Goal: Task Accomplishment & Management: Manage account settings

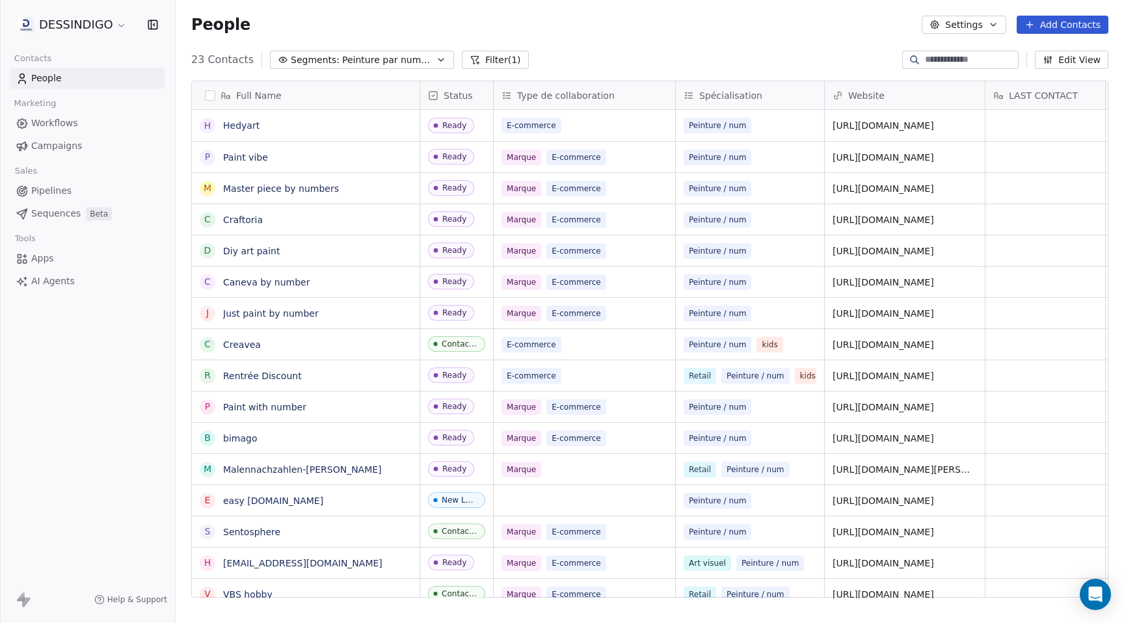
scroll to position [548, 948]
click at [925, 53] on input at bounding box center [970, 59] width 91 height 13
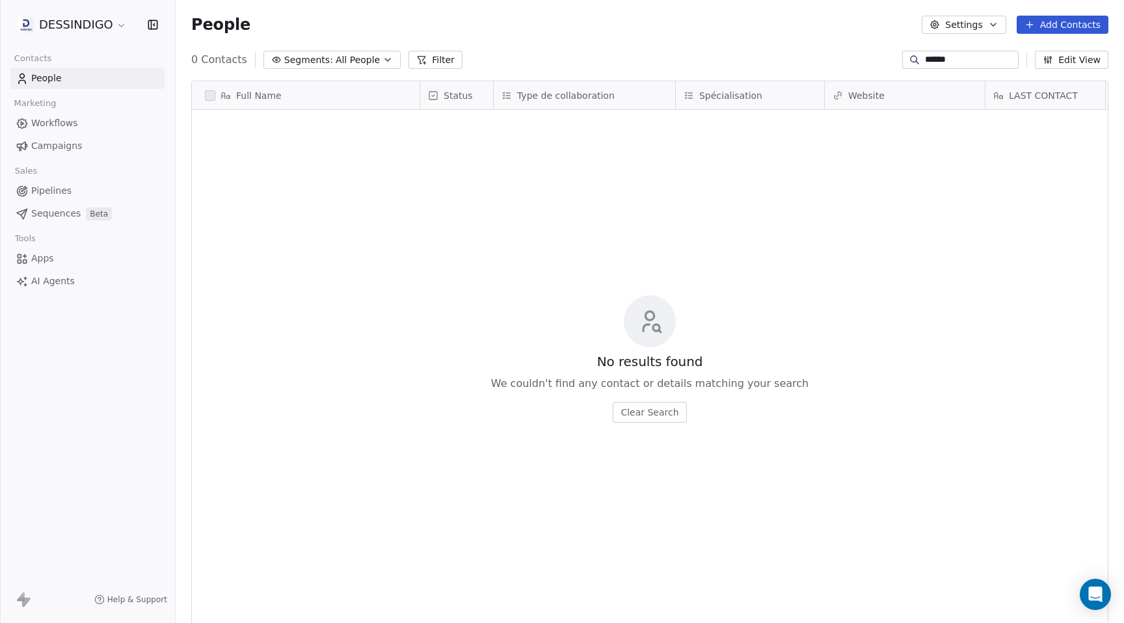
click at [915, 123] on div "No results found We couldn't find any contact or details matching your search C…" at bounding box center [650, 359] width 916 height 493
click at [954, 60] on input "******" at bounding box center [970, 59] width 91 height 13
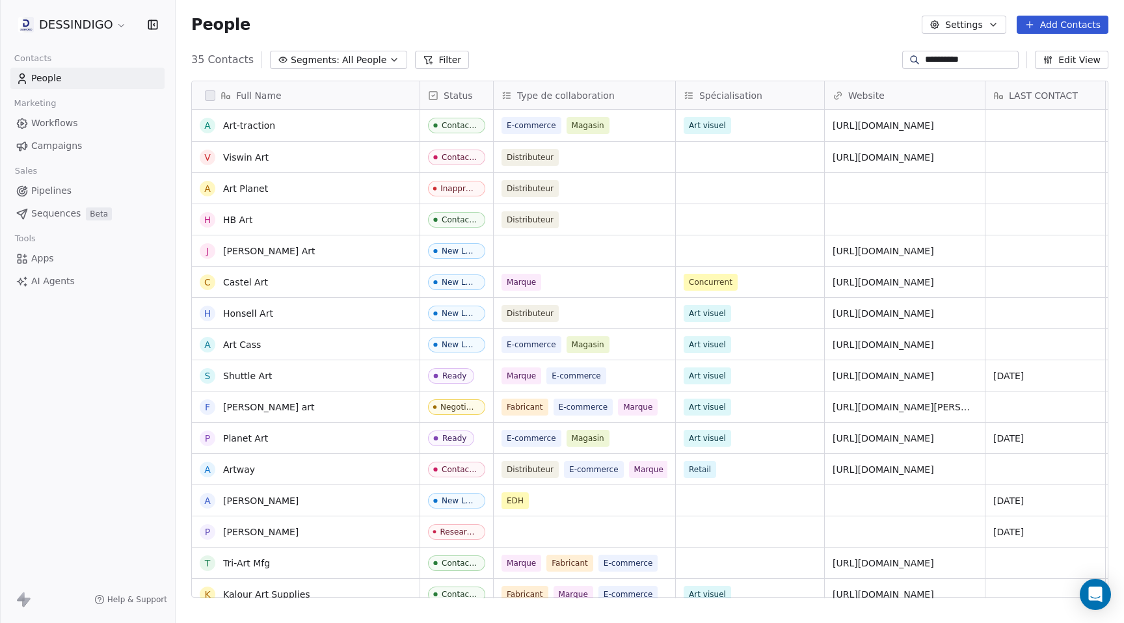
scroll to position [0, 0]
click at [717, 20] on div "People Settings Add Contacts" at bounding box center [649, 25] width 917 height 18
drag, startPoint x: 966, startPoint y: 59, endPoint x: 881, endPoint y: 59, distance: 85.2
click at [881, 59] on div "**********" at bounding box center [650, 59] width 948 height 21
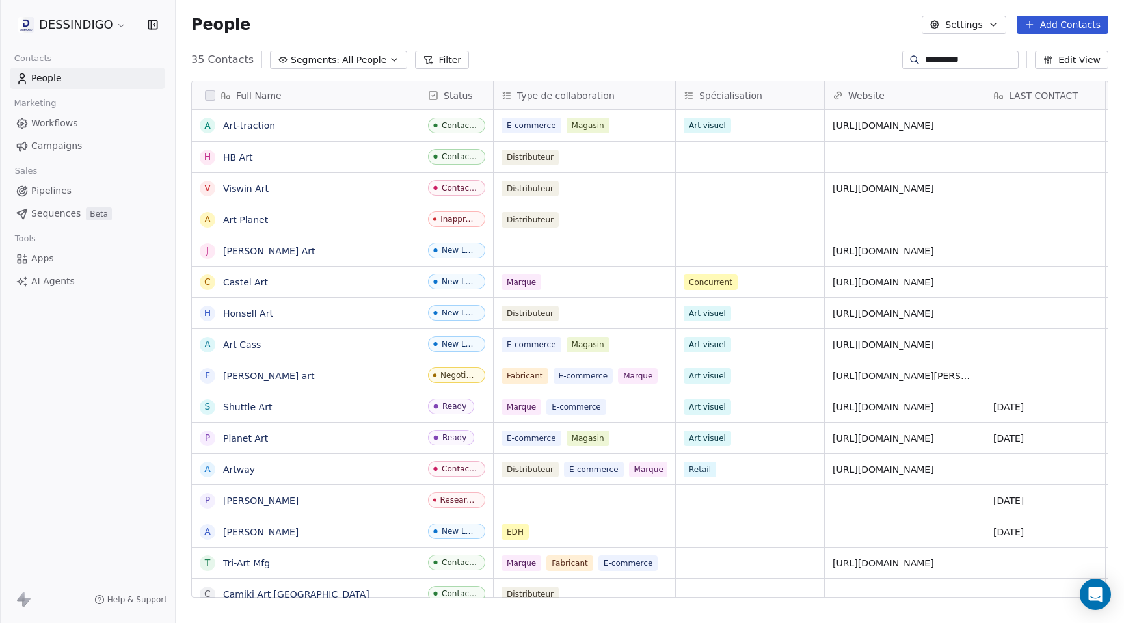
click at [975, 63] on input "**********" at bounding box center [970, 59] width 91 height 13
drag, startPoint x: 980, startPoint y: 59, endPoint x: 886, endPoint y: 59, distance: 94.3
click at [886, 59] on div "**********" at bounding box center [650, 59] width 948 height 21
paste input "*********"
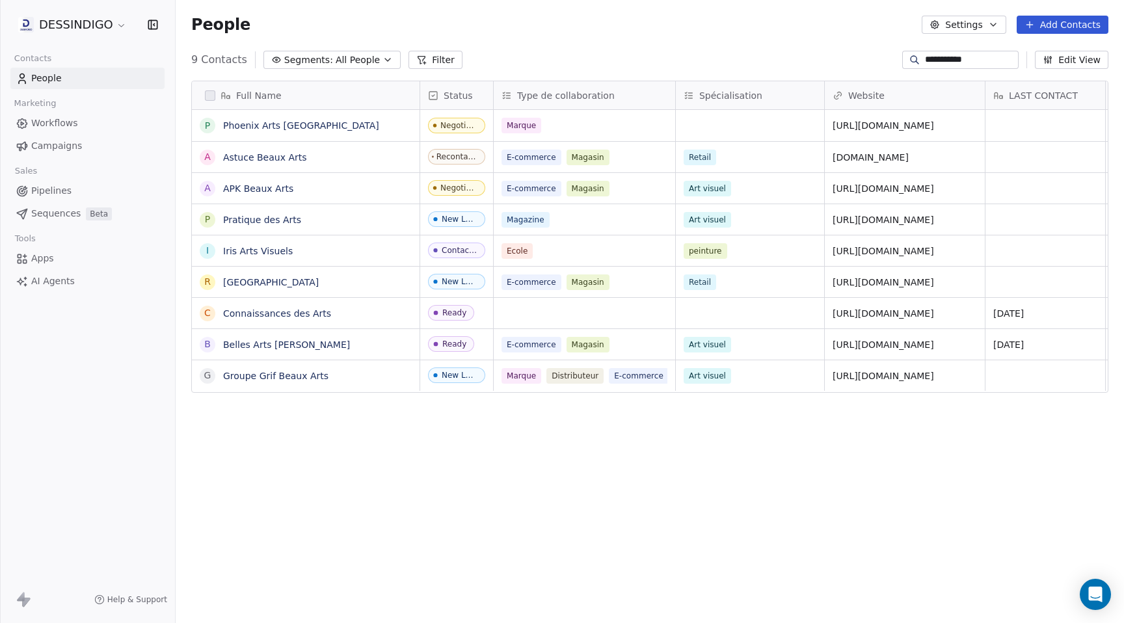
type input "**********"
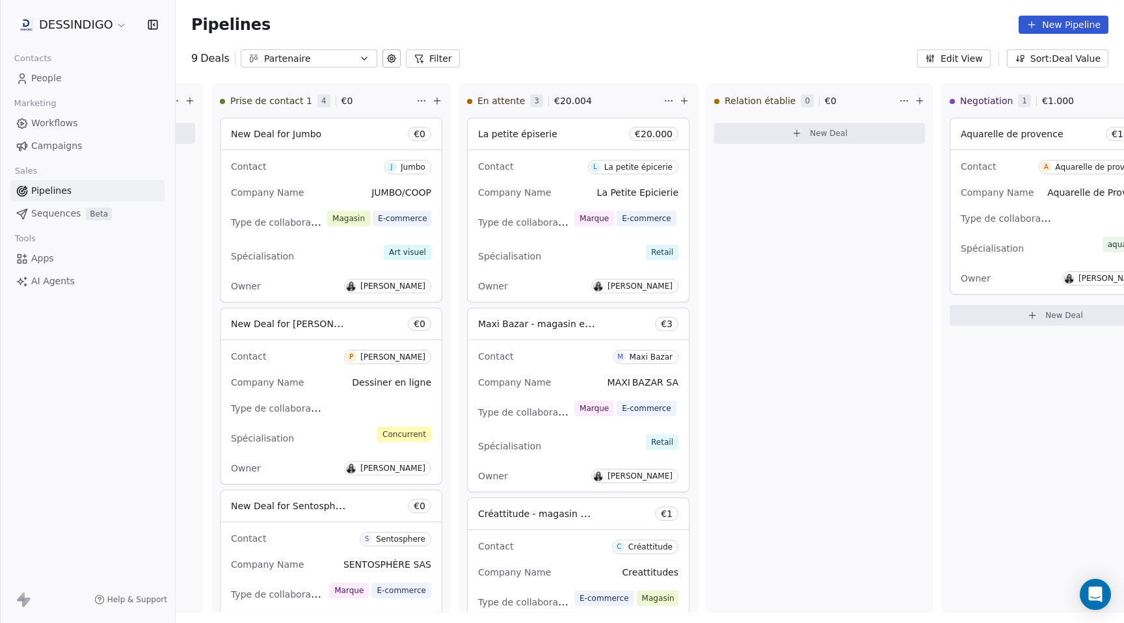
click at [842, 12] on div "Pipelines New Pipeline" at bounding box center [650, 24] width 948 height 49
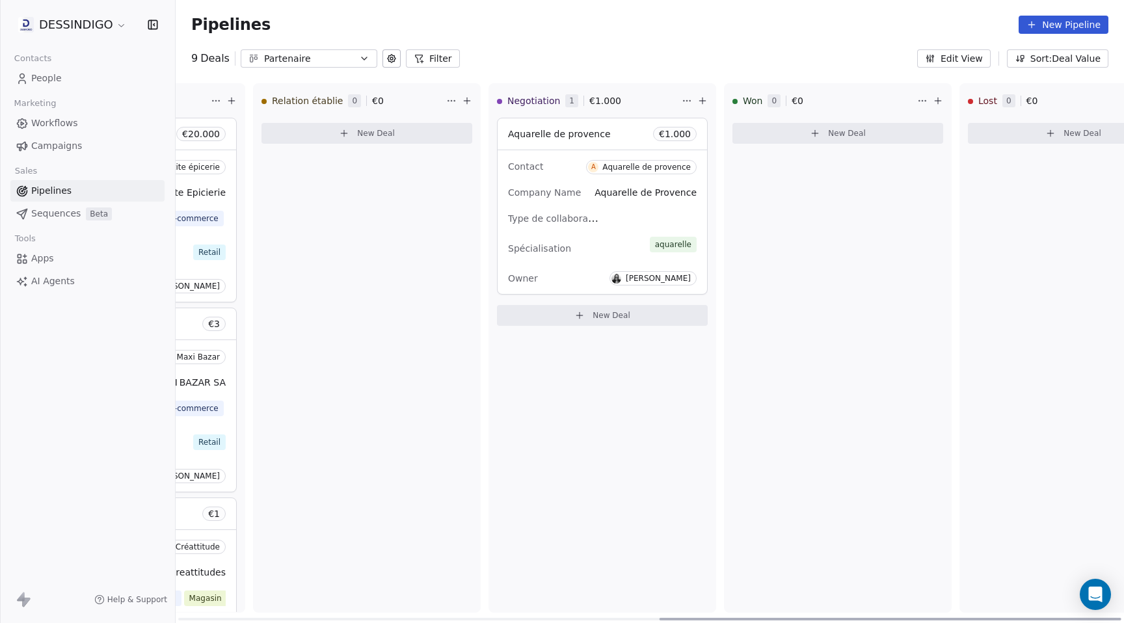
scroll to position [0, 987]
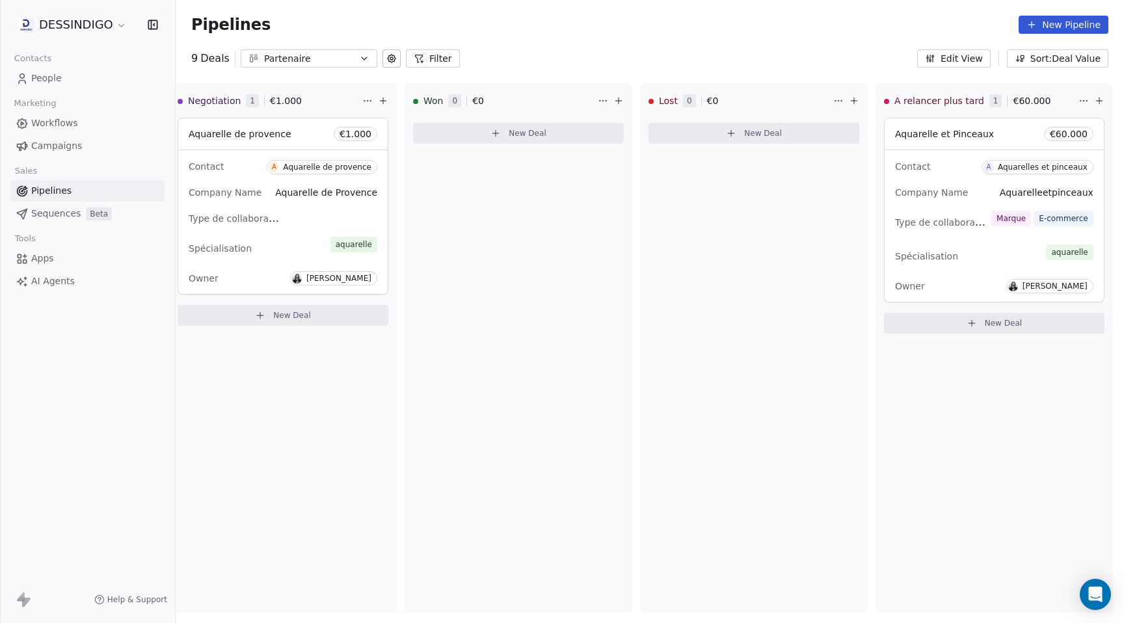
click at [632, 49] on div "Pipelines New Pipeline" at bounding box center [650, 24] width 948 height 49
click at [50, 80] on span "People" at bounding box center [46, 79] width 31 height 14
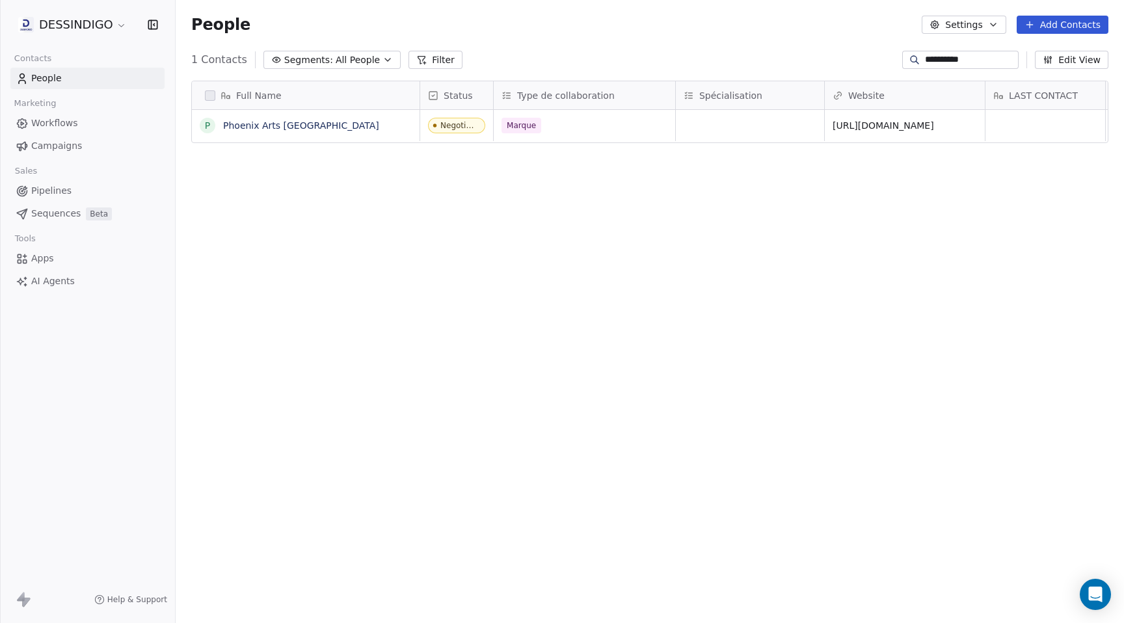
scroll to position [548, 948]
click at [335, 193] on div "Full Name P Phoenix Arts Europe Status Type de collaboration Spécialisation Web…" at bounding box center [650, 344] width 948 height 548
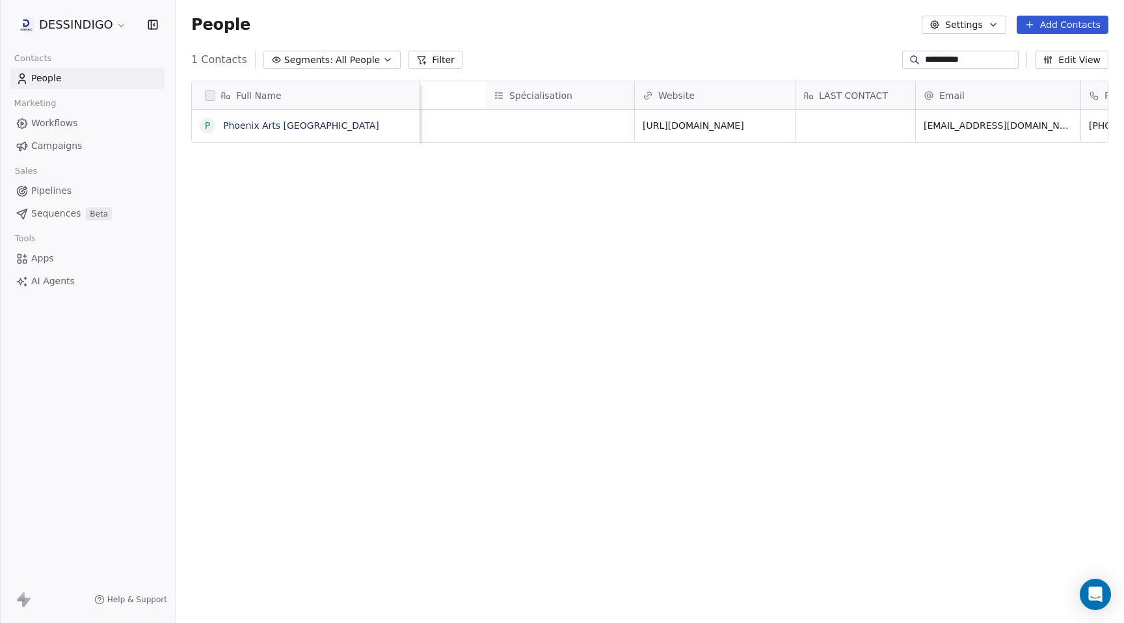
scroll to position [0, 0]
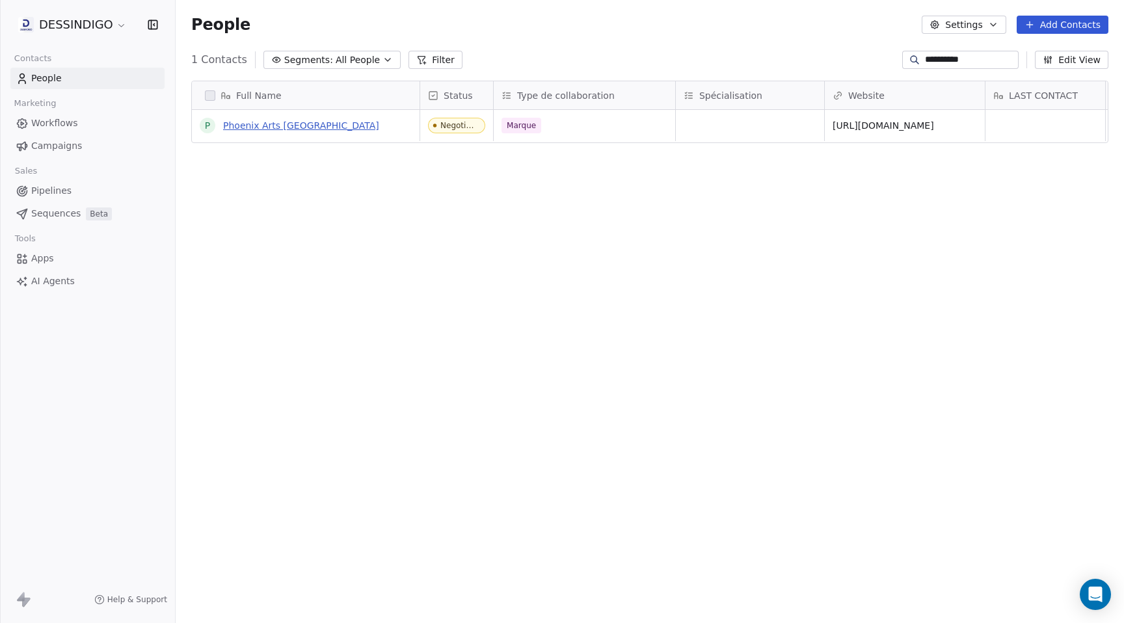
click at [257, 125] on link "Phoenix Arts [GEOGRAPHIC_DATA]" at bounding box center [301, 125] width 156 height 10
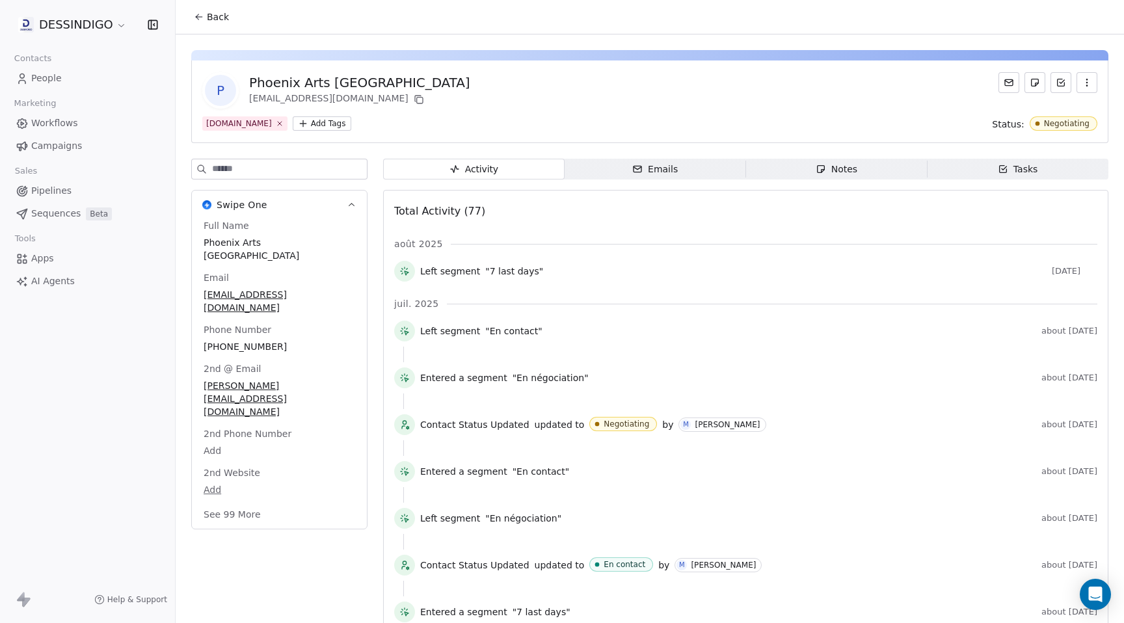
click at [676, 165] on span "Emails Emails" at bounding box center [654, 169] width 181 height 21
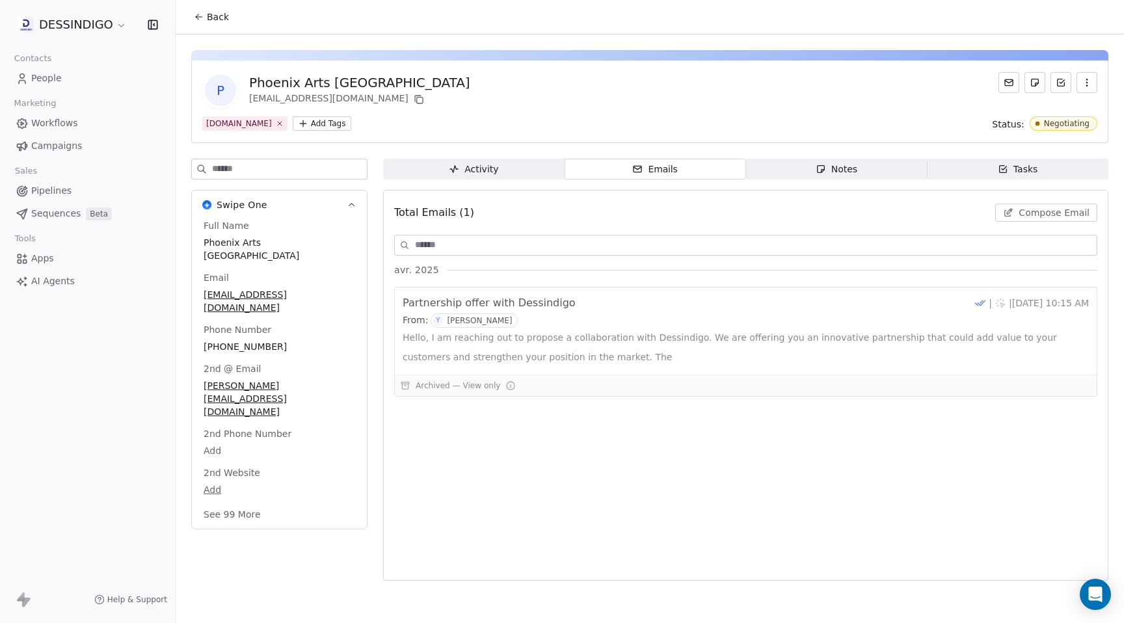
click at [799, 174] on span "Notes Notes" at bounding box center [836, 169] width 181 height 21
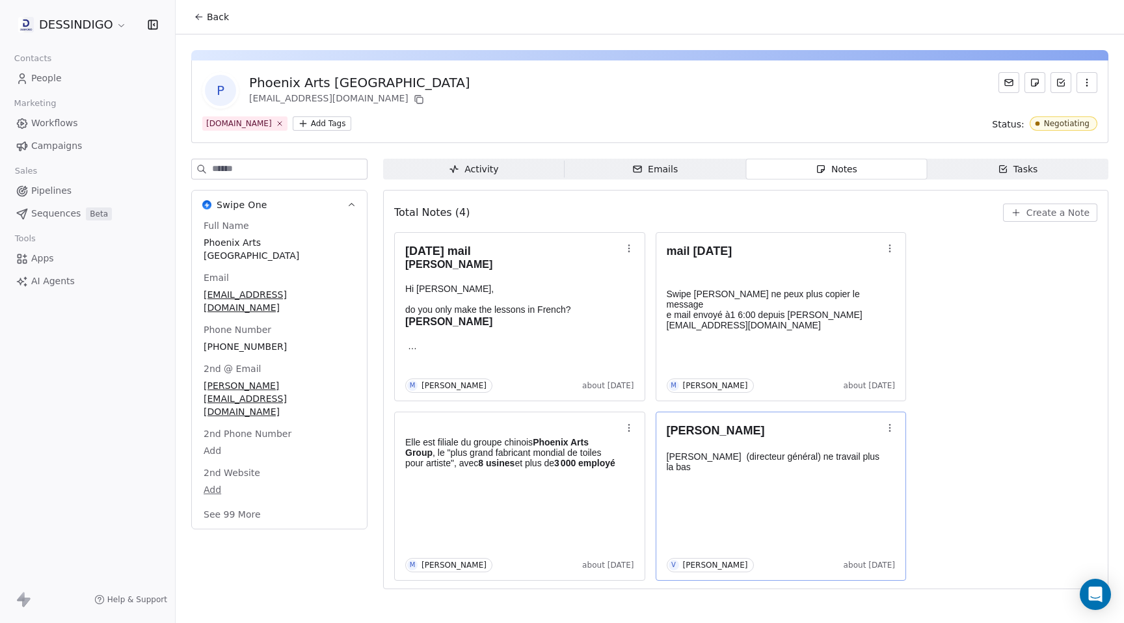
click at [739, 477] on div "[PERSON_NAME] [PERSON_NAME] (directeur général) ne travail plus la bas V [PERSO…" at bounding box center [781, 496] width 229 height 152
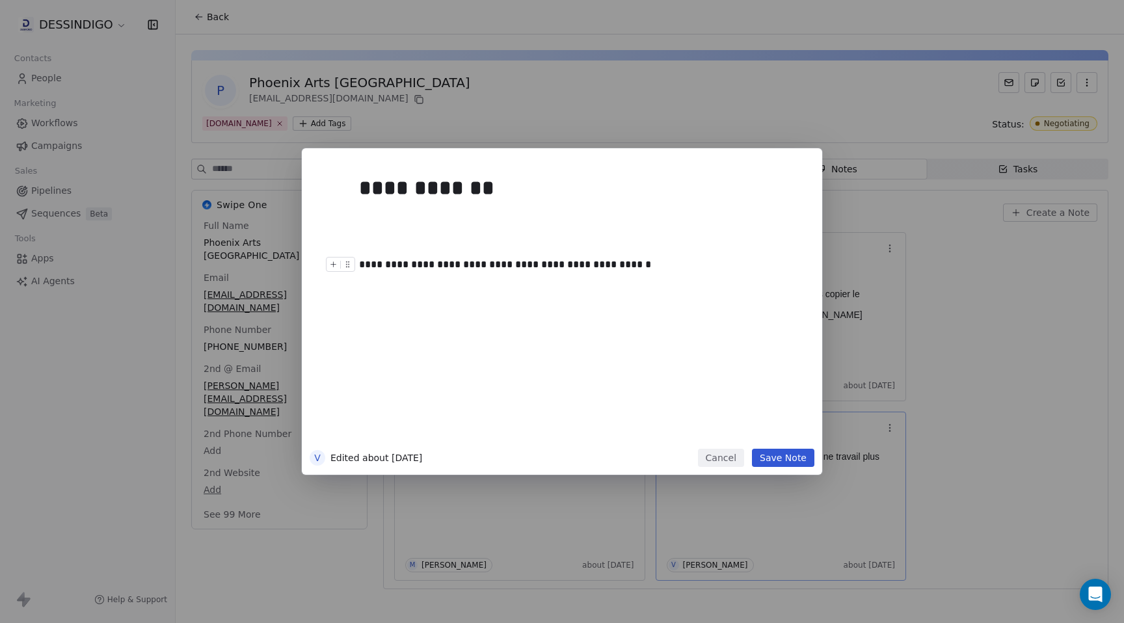
click at [964, 378] on div "**********" at bounding box center [562, 311] width 1124 height 326
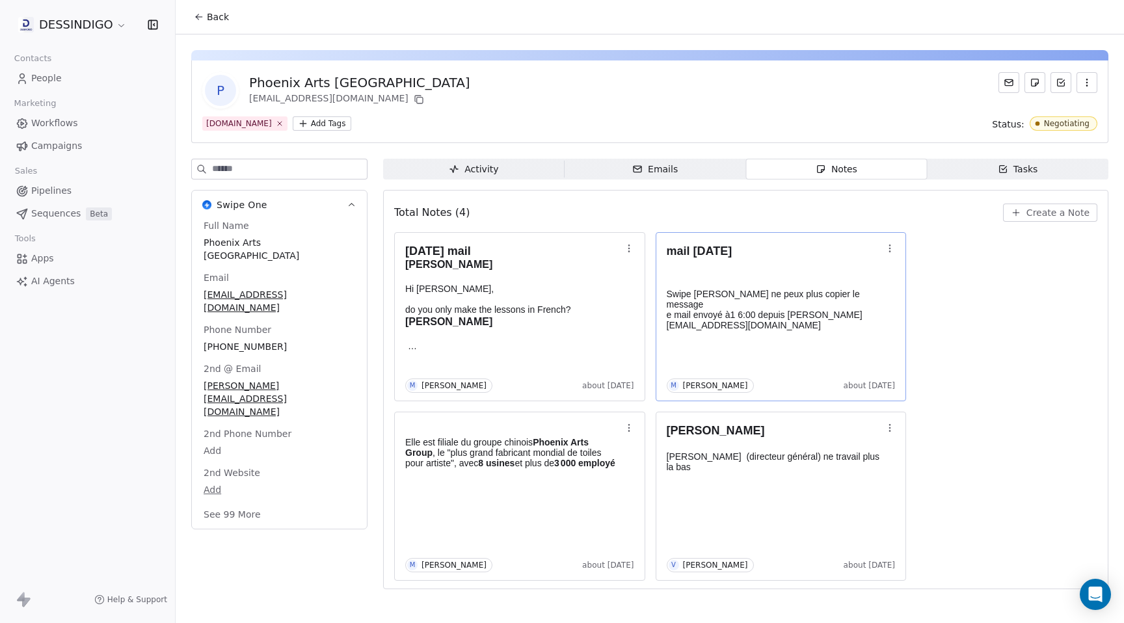
click at [768, 301] on p "Swipe [PERSON_NAME] ne peux plus copier le message e mail envoyé à1 6:00 depuis…" at bounding box center [775, 304] width 216 height 52
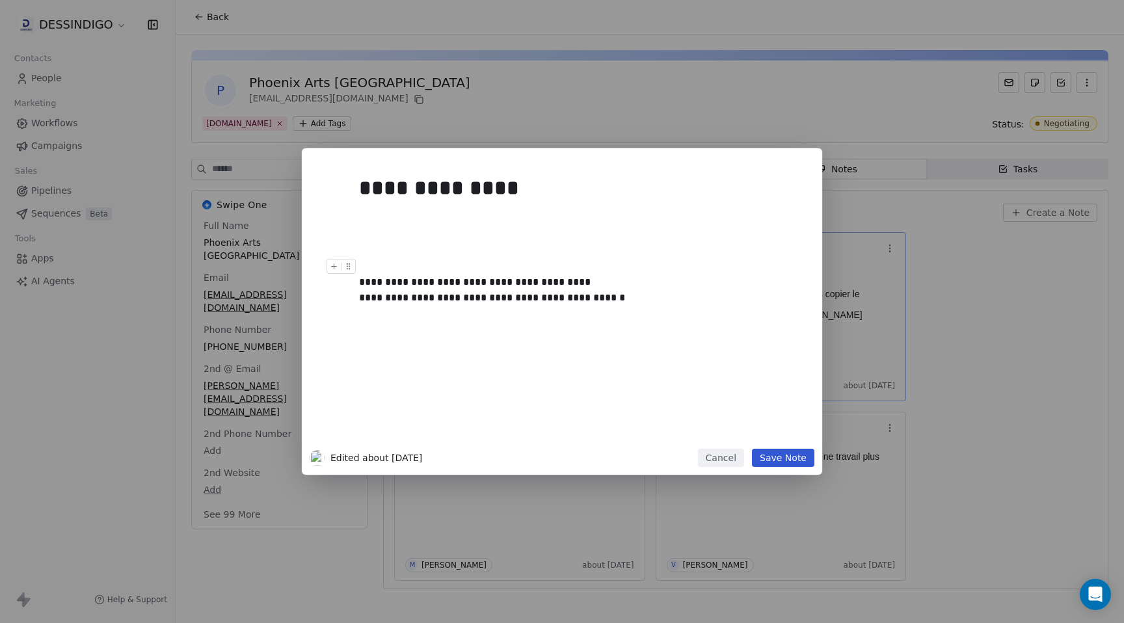
click at [985, 320] on div "**********" at bounding box center [562, 311] width 1124 height 326
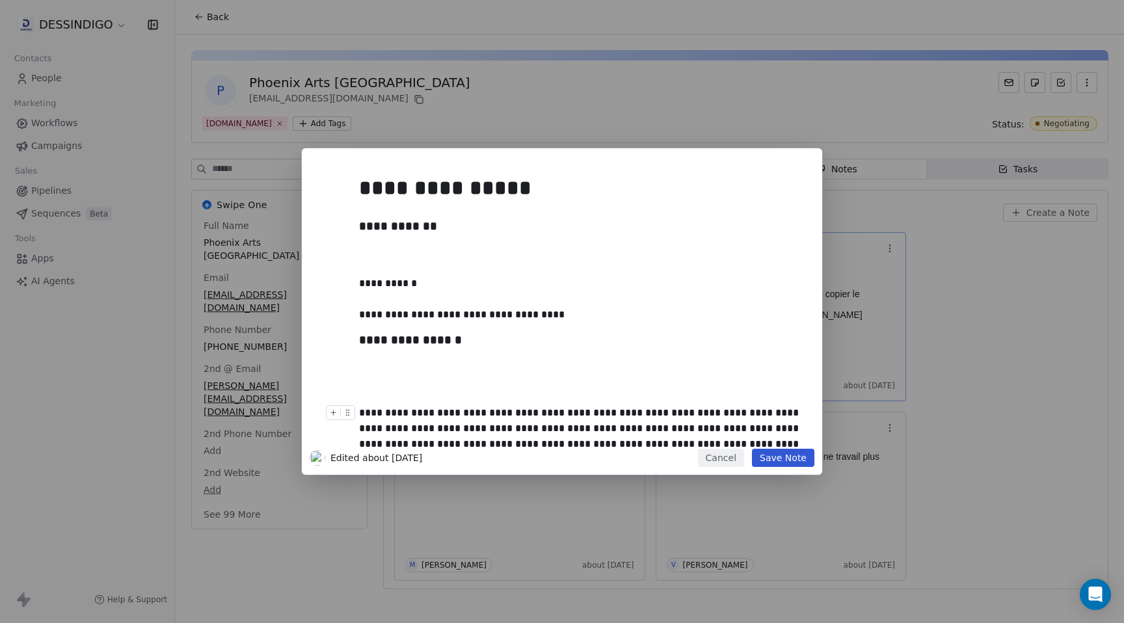
click at [731, 462] on button "Cancel" at bounding box center [721, 458] width 46 height 18
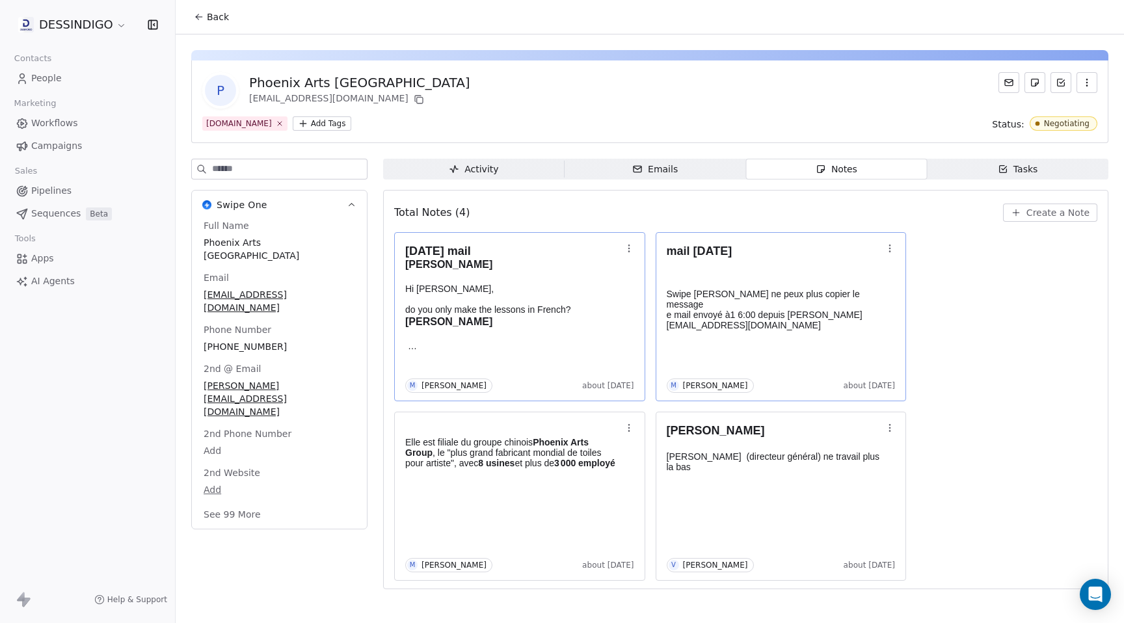
click at [1045, 416] on div "[DATE] mail [PERSON_NAME] Hi [PERSON_NAME], do you only make the lessons in Fre…" at bounding box center [745, 406] width 703 height 349
click at [591, 133] on div "P Phoenix Arts [GEOGRAPHIC_DATA] [EMAIL_ADDRESS][DOMAIN_NAME] [DOMAIN_NAME] Add…" at bounding box center [649, 101] width 917 height 83
click at [1016, 384] on div "[DATE] mail [PERSON_NAME] Hi [PERSON_NAME], do you only make the lessons in Fre…" at bounding box center [745, 406] width 703 height 349
click at [1066, 396] on div "[DATE] mail [PERSON_NAME] Hi [PERSON_NAME], do you only make the lessons in Fre…" at bounding box center [745, 406] width 703 height 349
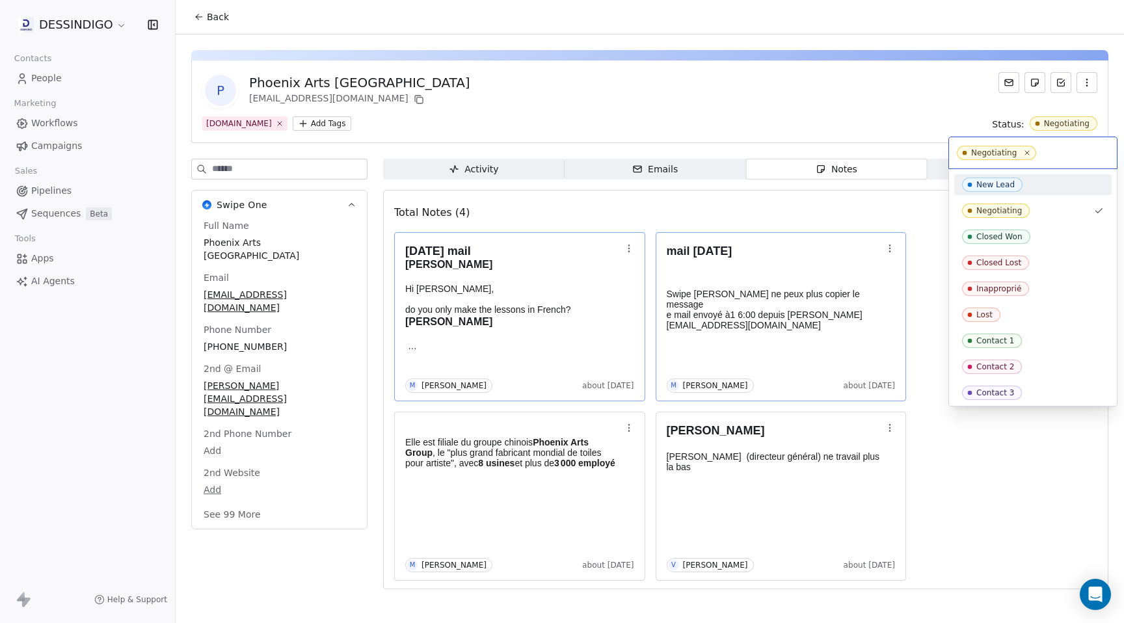
click at [917, 98] on html "DESSINDIGO Contacts People Marketing Workflows Campaigns Sales Pipelines Sequen…" at bounding box center [562, 311] width 1124 height 623
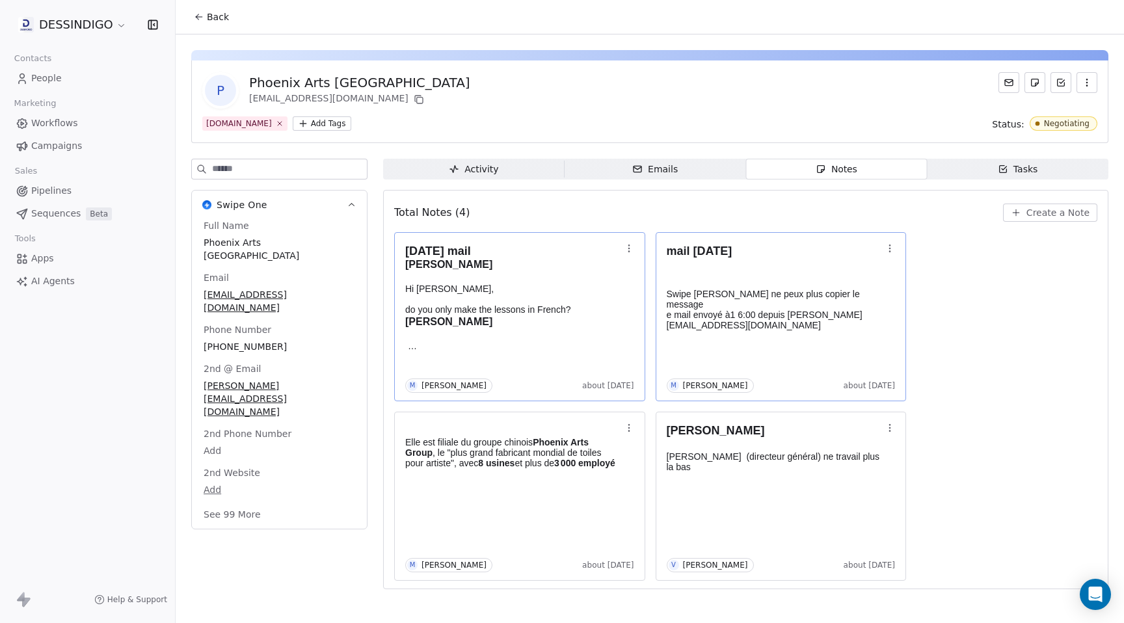
click at [47, 78] on span "People" at bounding box center [46, 79] width 31 height 14
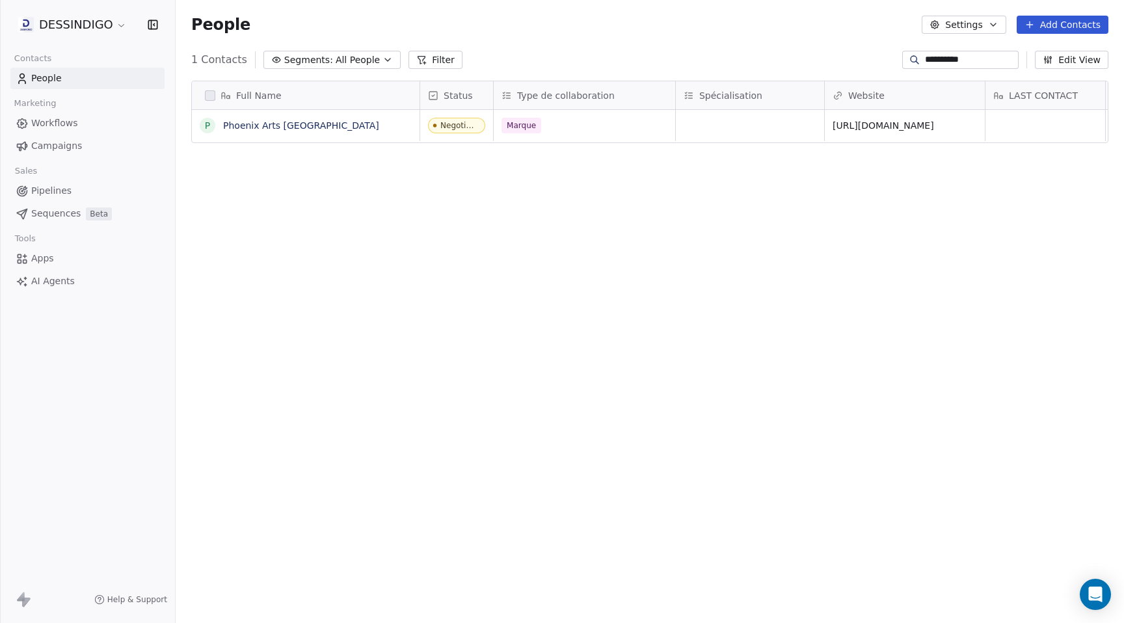
scroll to position [548, 948]
click at [513, 185] on div "Full Name P Phoenix Arts Europe Status Type de collaboration Spécialisation Web…" at bounding box center [650, 344] width 948 height 548
drag, startPoint x: 936, startPoint y: 64, endPoint x: 892, endPoint y: 64, distance: 44.2
click at [891, 64] on div "**********" at bounding box center [650, 59] width 948 height 21
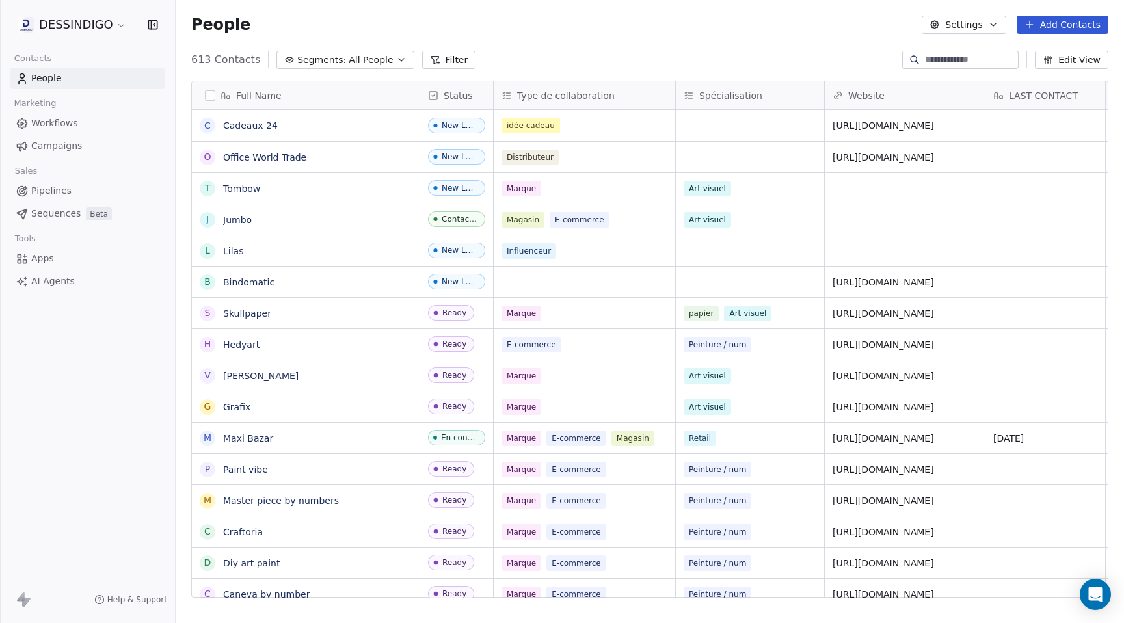
click at [637, 57] on div "613 Contacts Segments: All People Filter Edit View" at bounding box center [650, 59] width 948 height 21
click at [466, 95] on span "Status" at bounding box center [458, 95] width 29 height 13
click at [530, 58] on html "DESSINDIGO Contacts People Marketing Workflows Campaigns Sales Pipelines Sequen…" at bounding box center [562, 311] width 1124 height 623
click at [456, 87] on div "Status" at bounding box center [456, 95] width 73 height 28
click at [464, 124] on span "Manage property" at bounding box center [483, 122] width 78 height 13
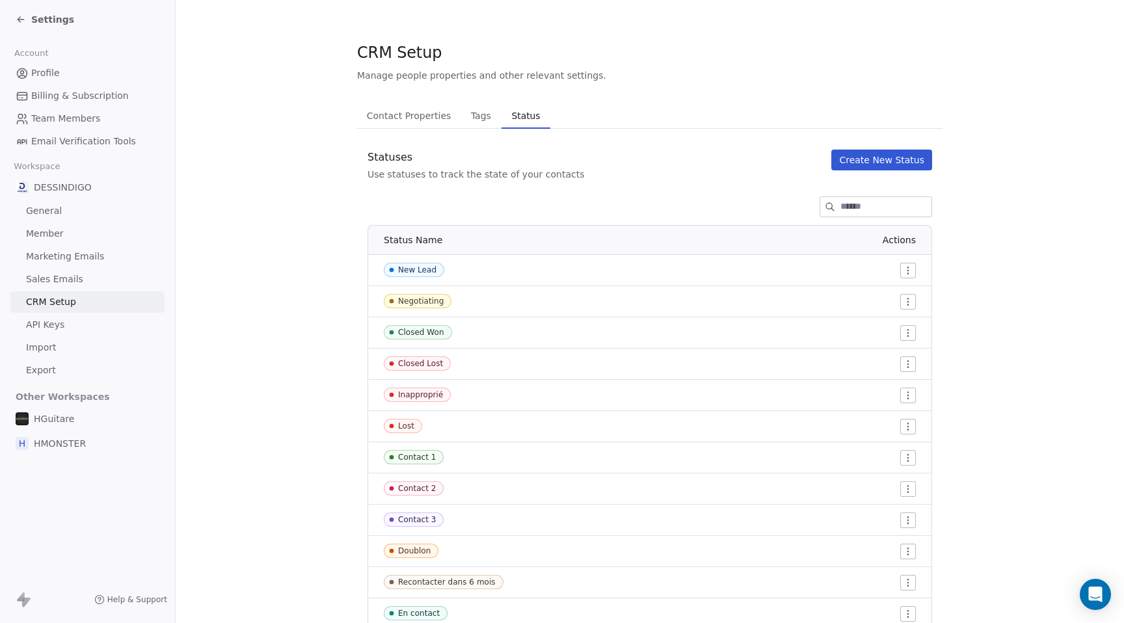
click at [886, 161] on button "Create New Status" at bounding box center [881, 160] width 101 height 21
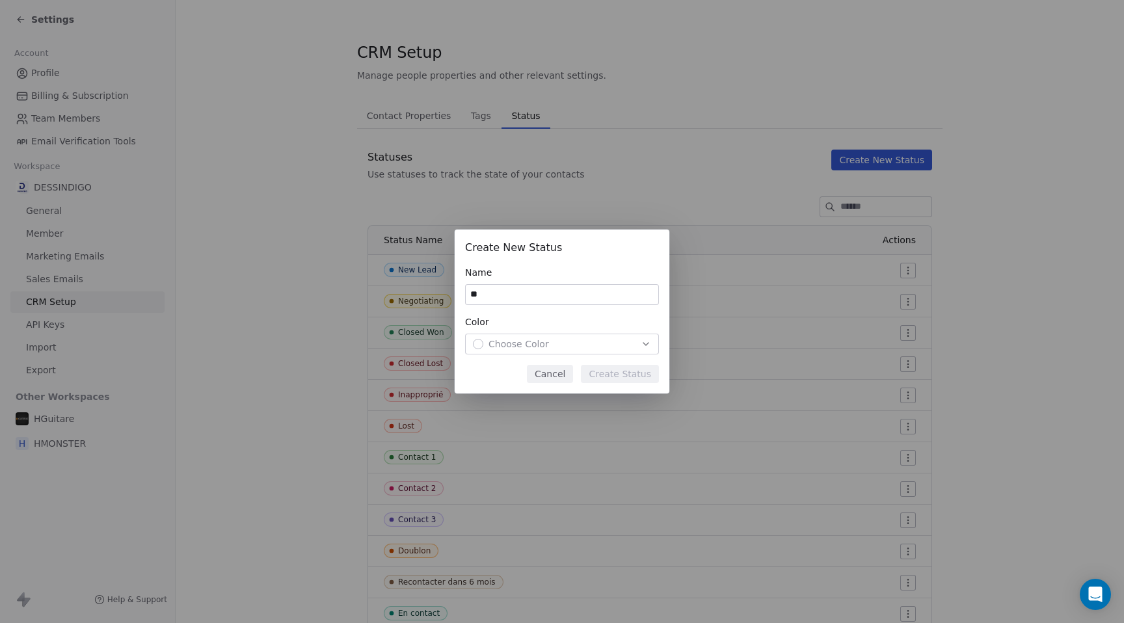
type input "*"
type input "**********"
click at [598, 345] on div "Choose Color" at bounding box center [562, 344] width 178 height 13
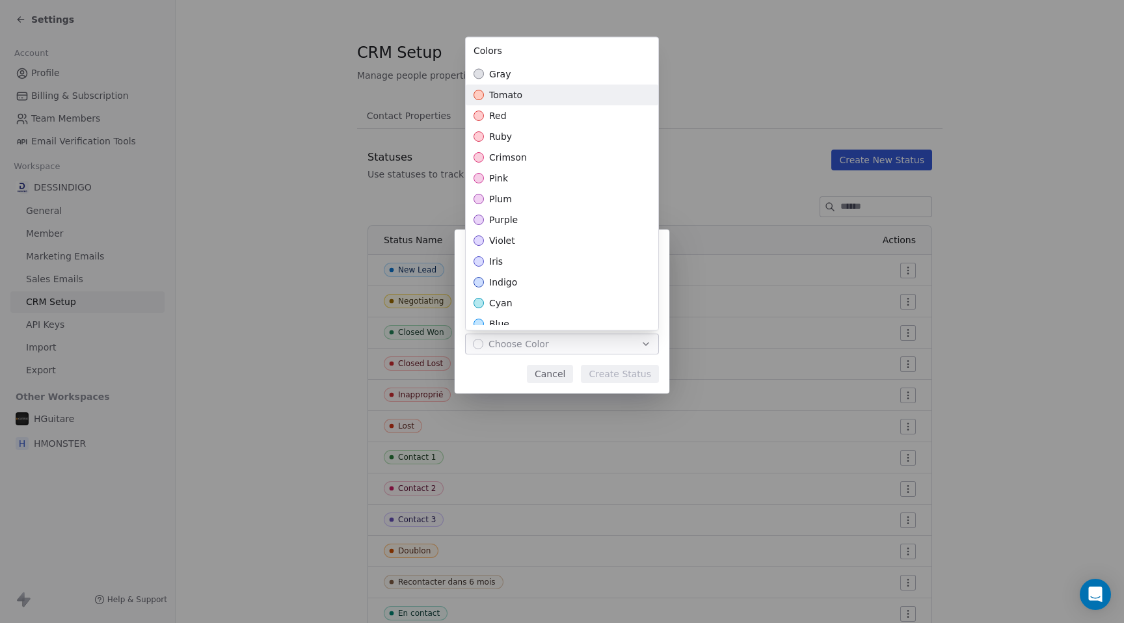
click at [519, 100] on span "tomato" at bounding box center [505, 94] width 33 height 13
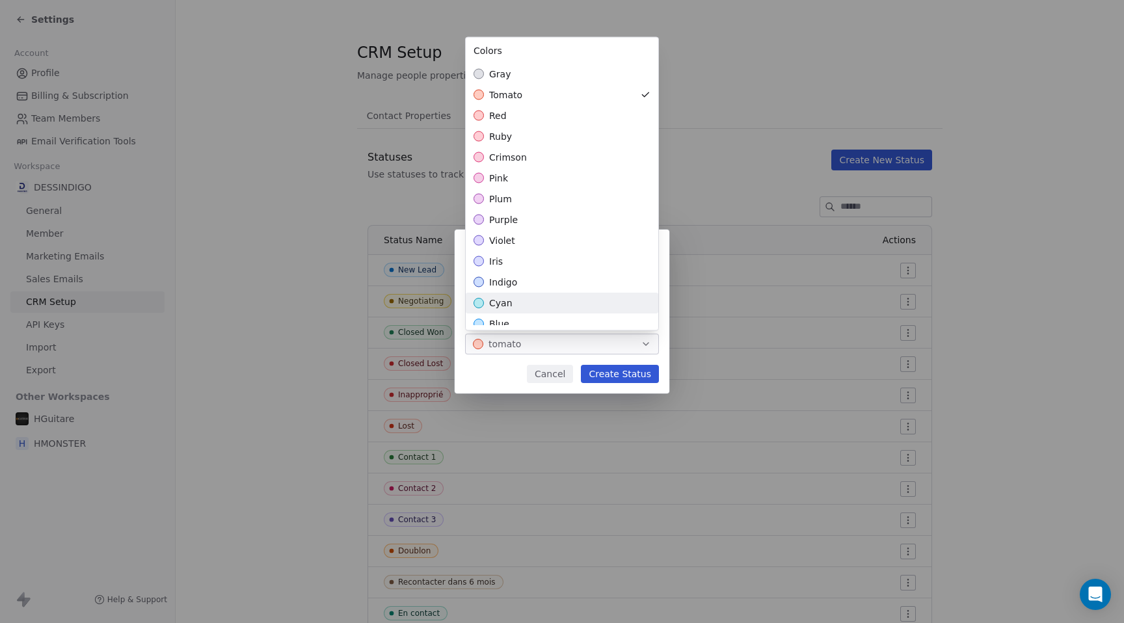
click at [622, 375] on div "**********" at bounding box center [562, 312] width 1124 height 164
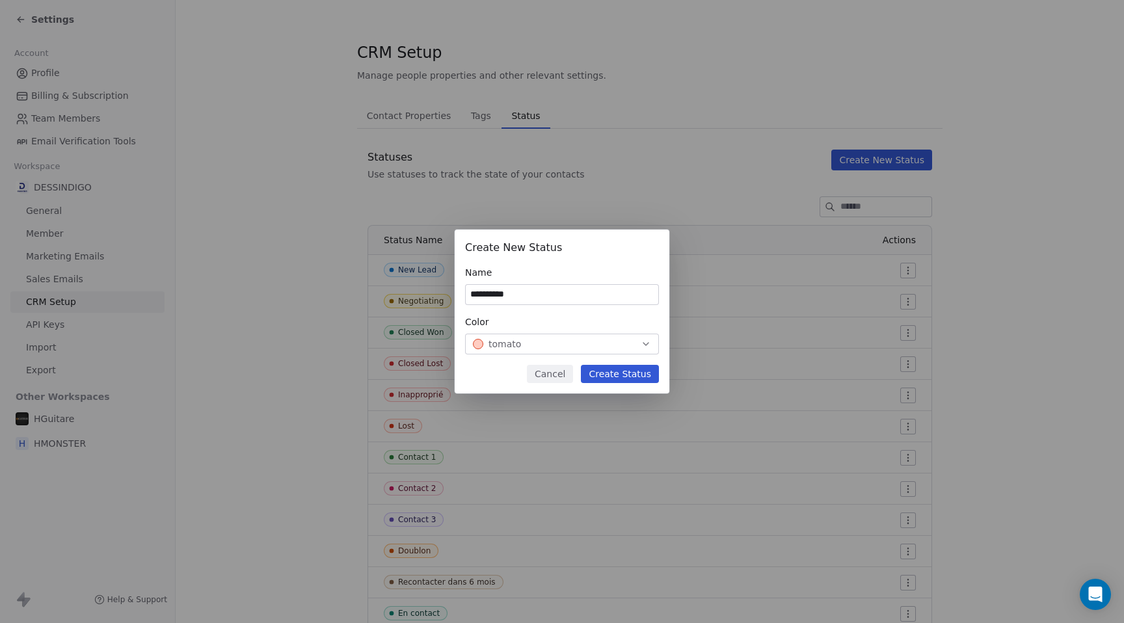
click at [626, 373] on button "Create Status" at bounding box center [620, 374] width 78 height 18
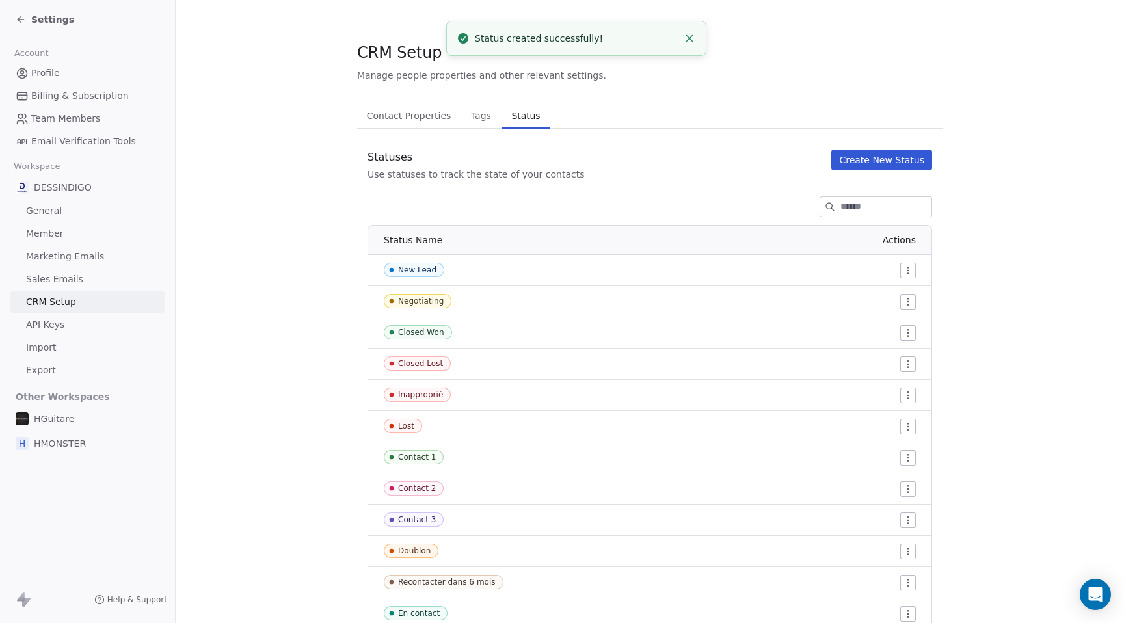
scroll to position [174, 0]
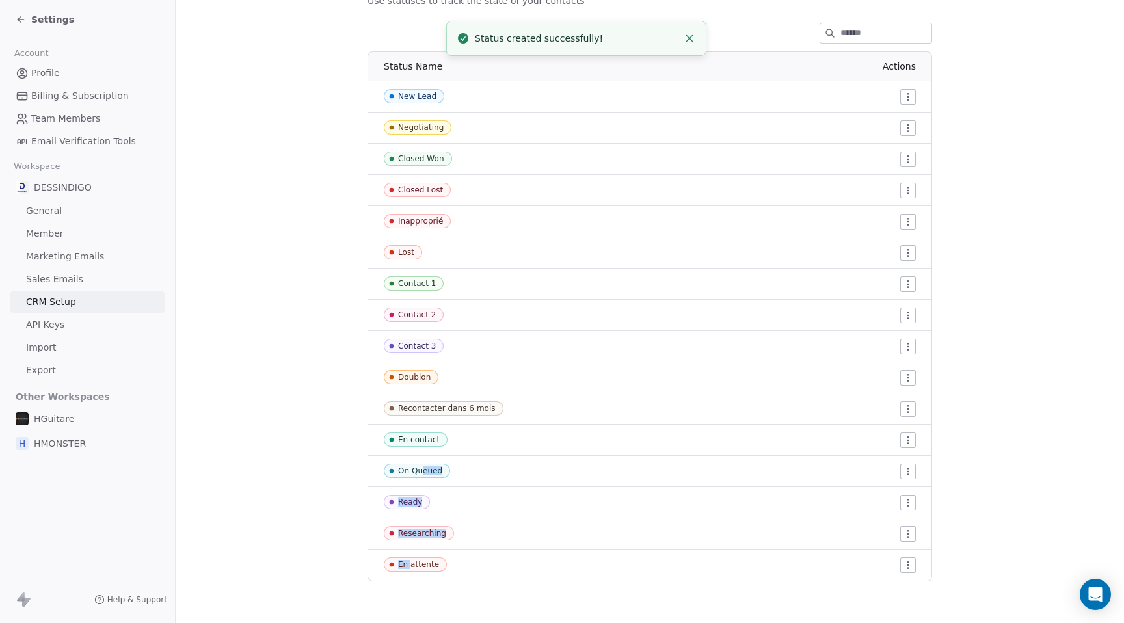
drag, startPoint x: 410, startPoint y: 567, endPoint x: 423, endPoint y: 468, distance: 100.3
click at [423, 468] on tbody "New Lead Negotiating Closed Won Closed Lost Inapproprié Lost Contact 1 Contact …" at bounding box center [649, 330] width 563 height 499
click at [297, 474] on section "CRM Setup Manage people properties and other relevant settings. Contact Propert…" at bounding box center [650, 224] width 948 height 797
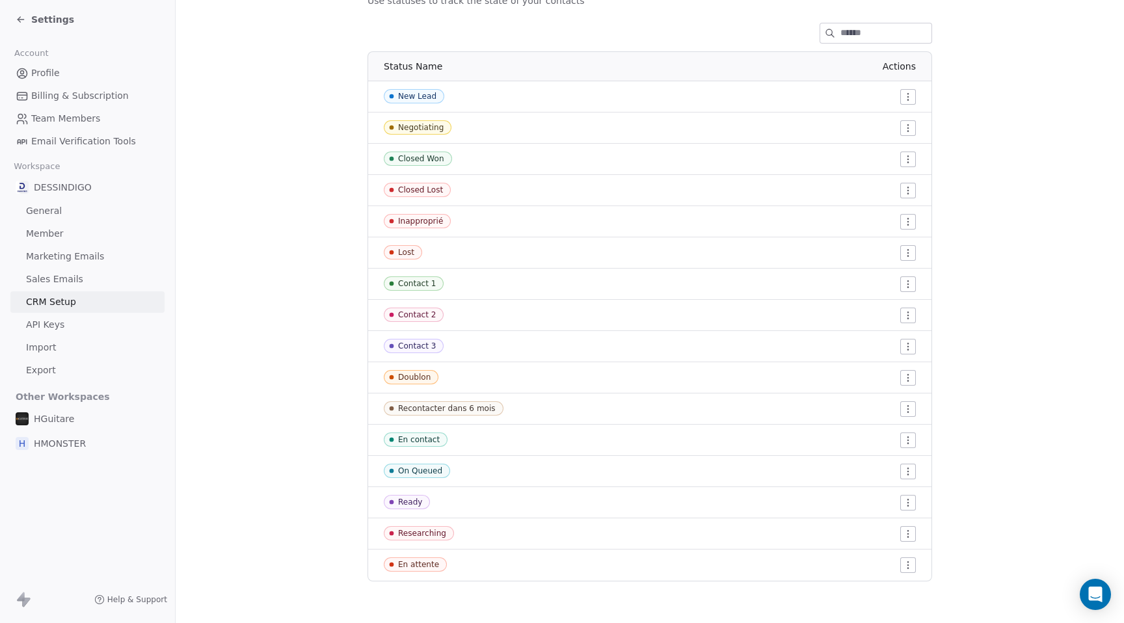
click at [430, 129] on div "Negotiating" at bounding box center [421, 127] width 46 height 9
click at [250, 172] on section "CRM Setup Manage people properties and other relevant settings. Contact Propert…" at bounding box center [650, 224] width 948 height 797
click at [38, 13] on span "Settings" at bounding box center [52, 19] width 43 height 13
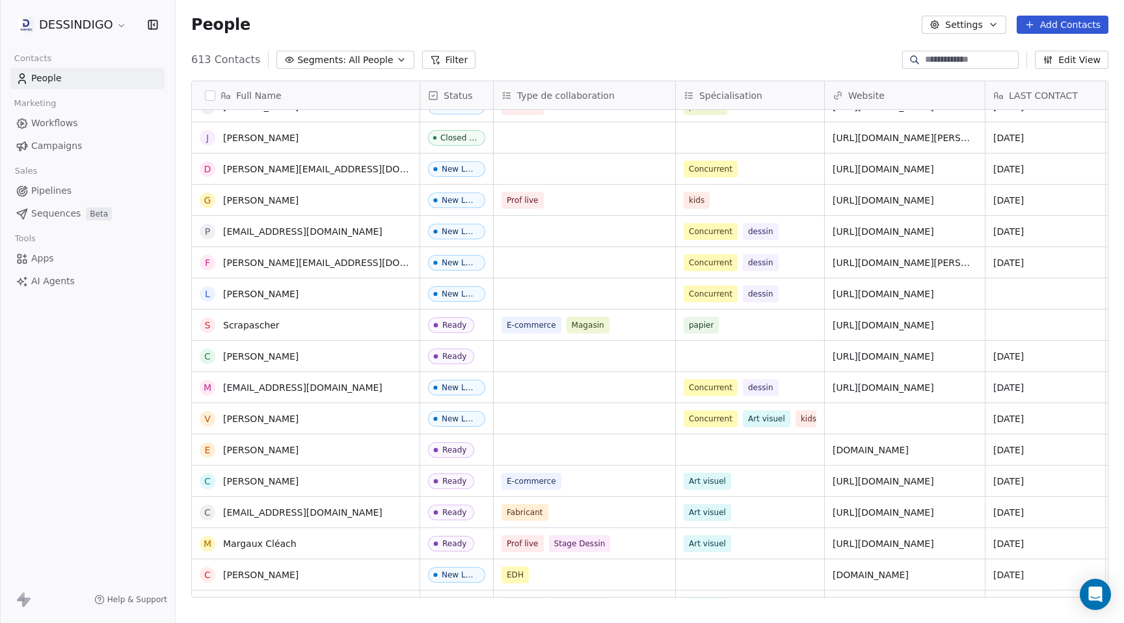
scroll to position [2170, 0]
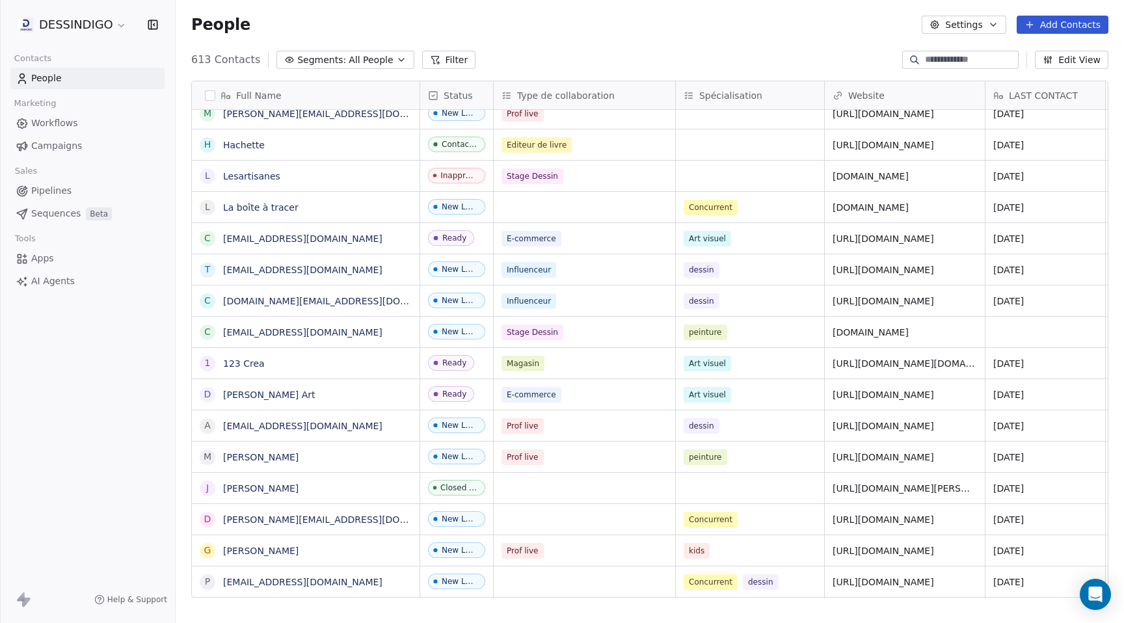
click at [444, 60] on button "Filter" at bounding box center [449, 60] width 54 height 18
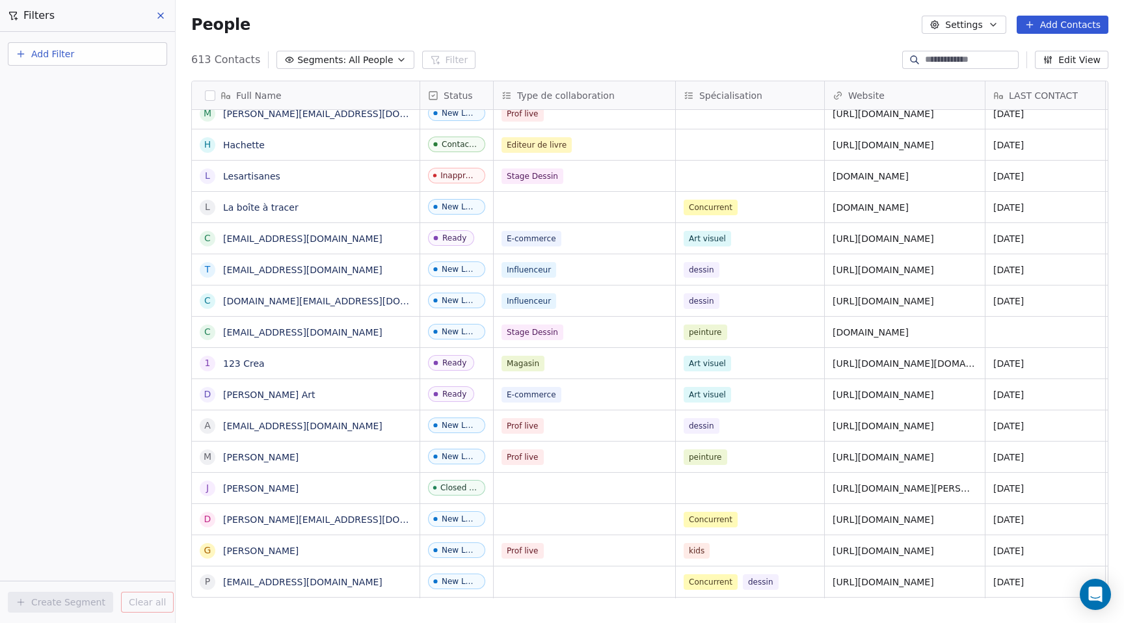
click at [64, 55] on span "Add Filter" at bounding box center [52, 54] width 43 height 14
click at [60, 49] on html "DESSINDIGO Contacts People Marketing Workflows Campaigns Sales Pipelines Sequen…" at bounding box center [562, 311] width 1124 height 623
click at [60, 49] on span "Add Filter" at bounding box center [52, 54] width 43 height 14
click at [60, 83] on span "Contact properties" at bounding box center [63, 85] width 85 height 14
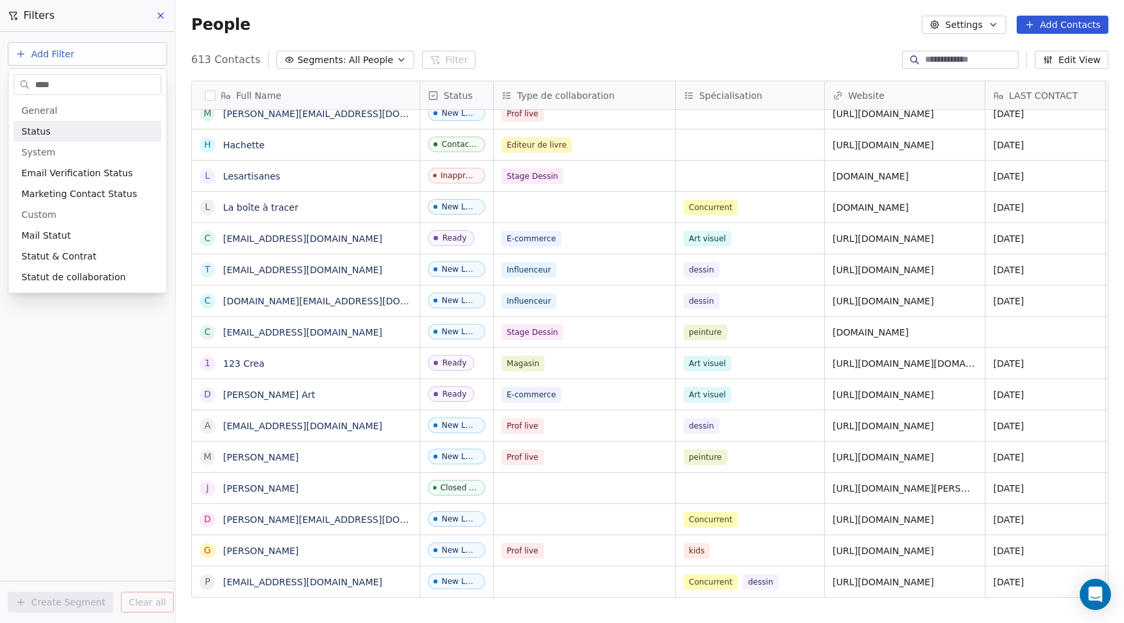
type input "****"
click at [35, 126] on span "Status" at bounding box center [35, 131] width 29 height 13
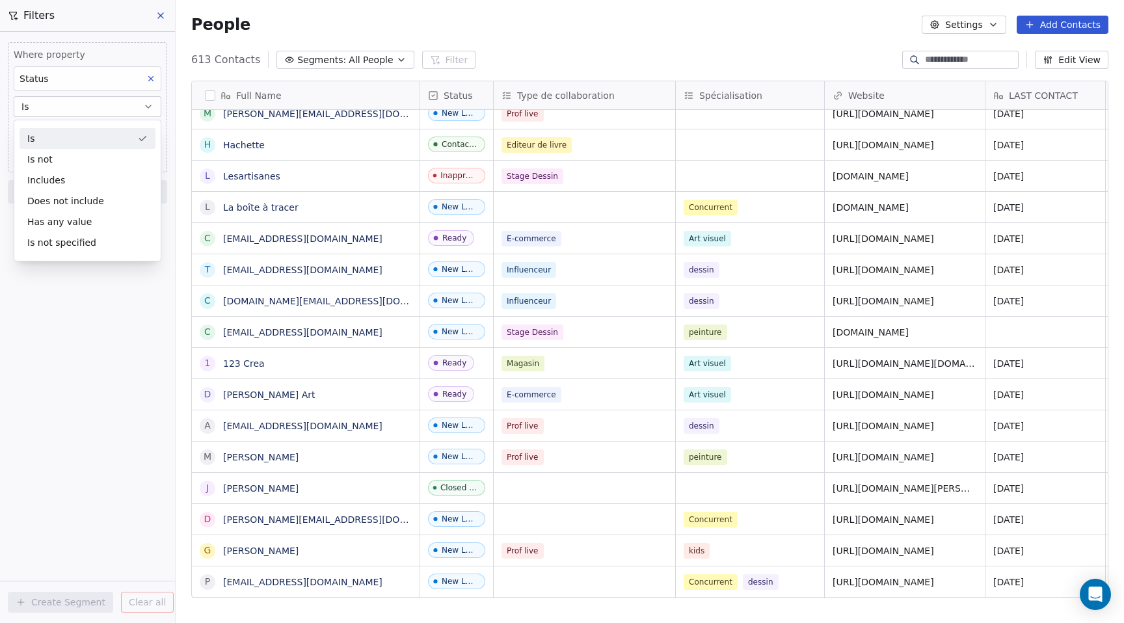
click at [50, 143] on div "Is" at bounding box center [88, 138] width 136 height 21
click at [58, 137] on body "DESSINDIGO Contacts People Marketing Workflows Campaigns Sales Pipelines Sequen…" at bounding box center [562, 311] width 1124 height 623
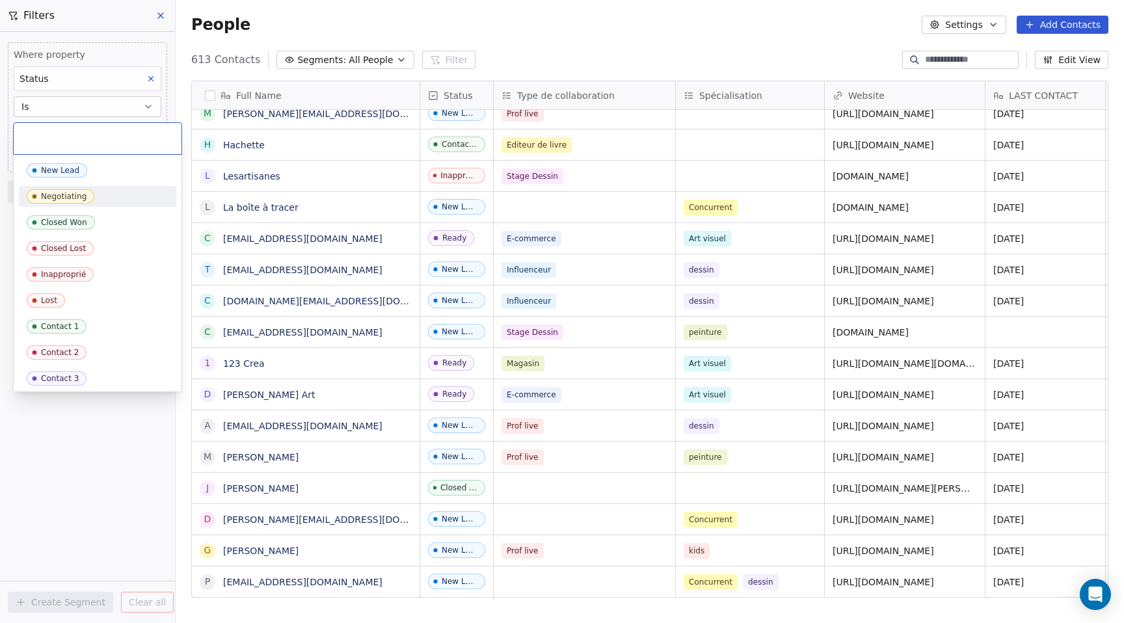
click at [68, 196] on div "Negotiating" at bounding box center [64, 196] width 46 height 9
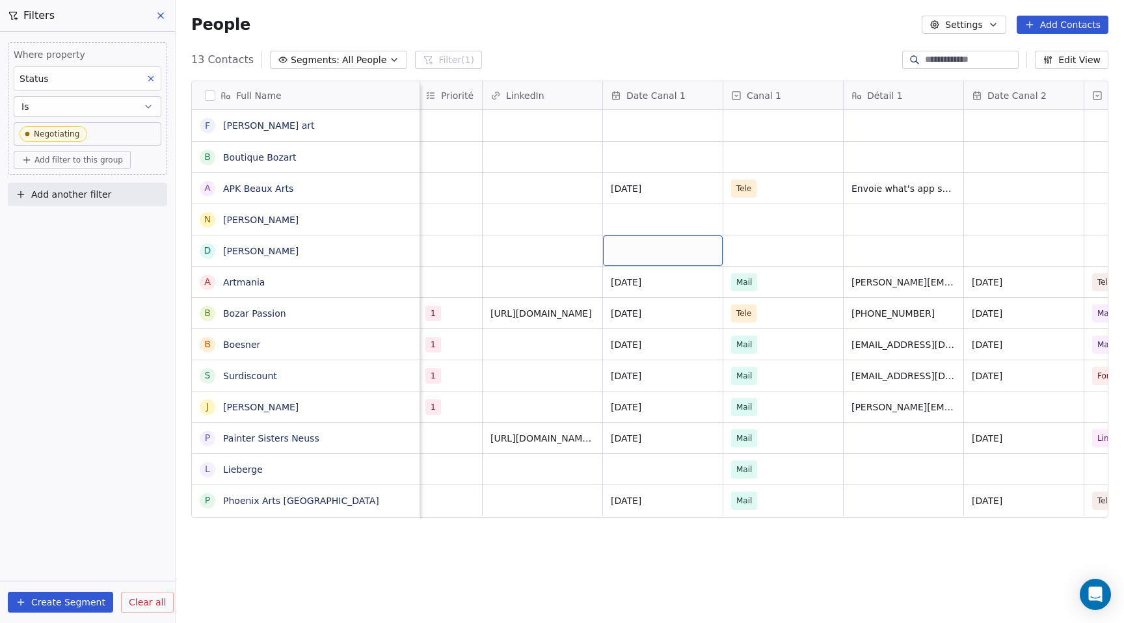
click at [646, 252] on div "grid" at bounding box center [663, 250] width 120 height 31
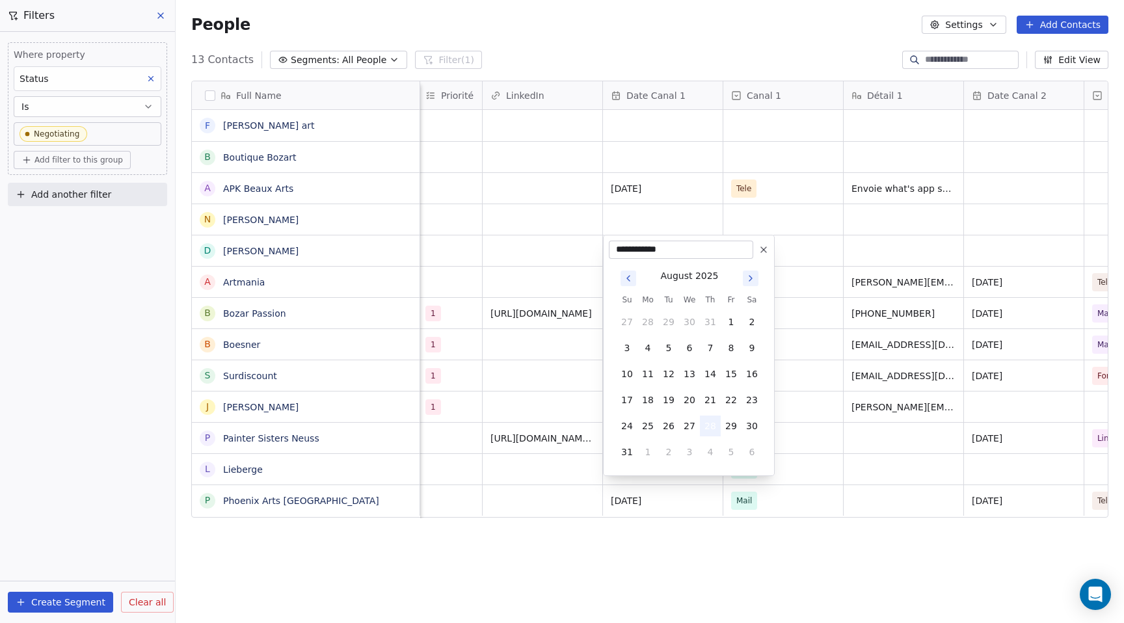
click at [707, 423] on button "28" at bounding box center [710, 426] width 21 height 21
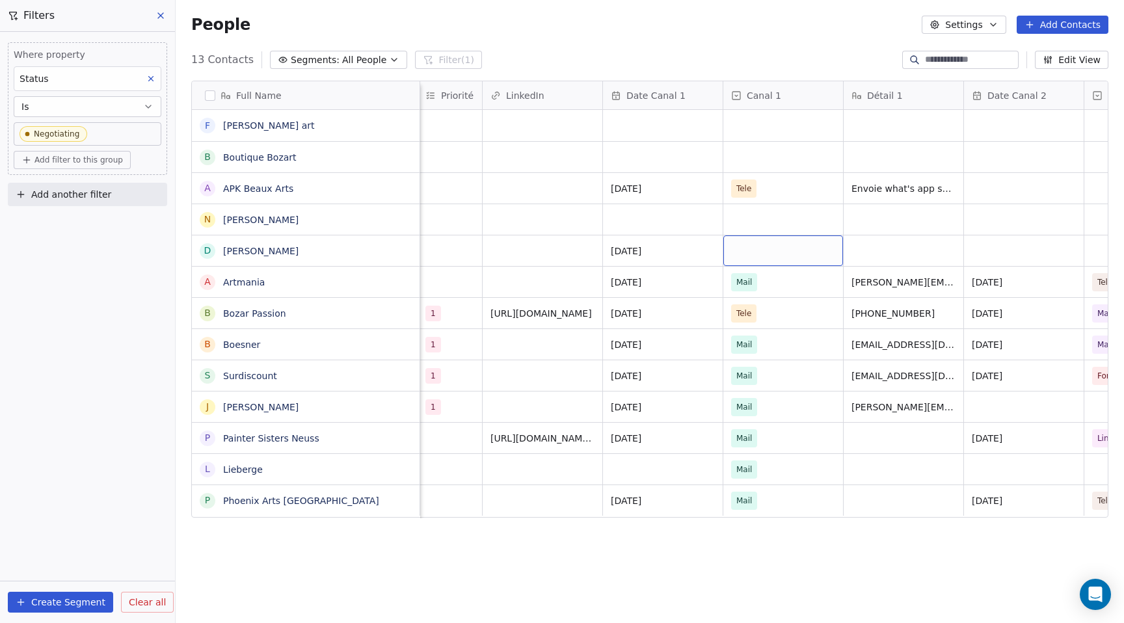
click at [745, 247] on div "grid" at bounding box center [783, 250] width 120 height 31
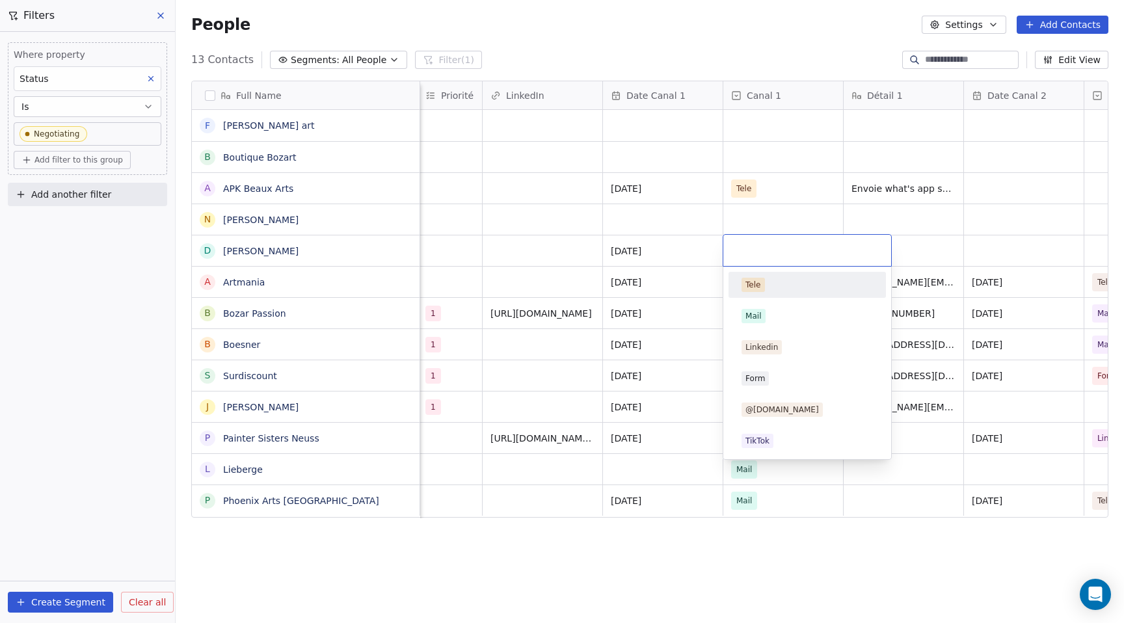
click at [754, 288] on div "Tele" at bounding box center [753, 285] width 16 height 12
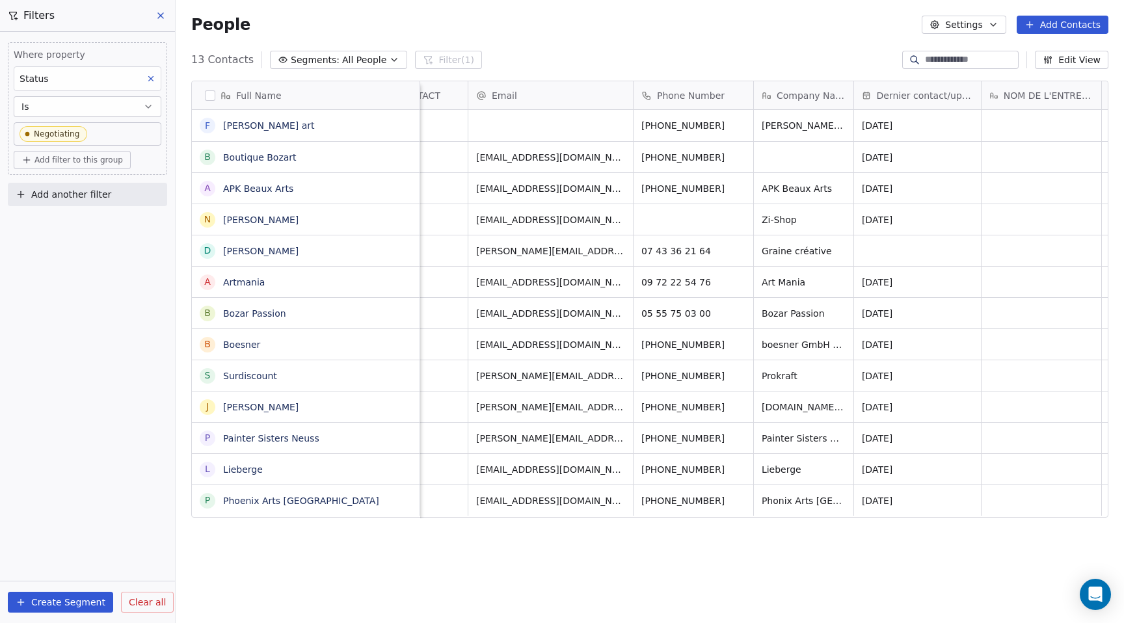
scroll to position [0, 0]
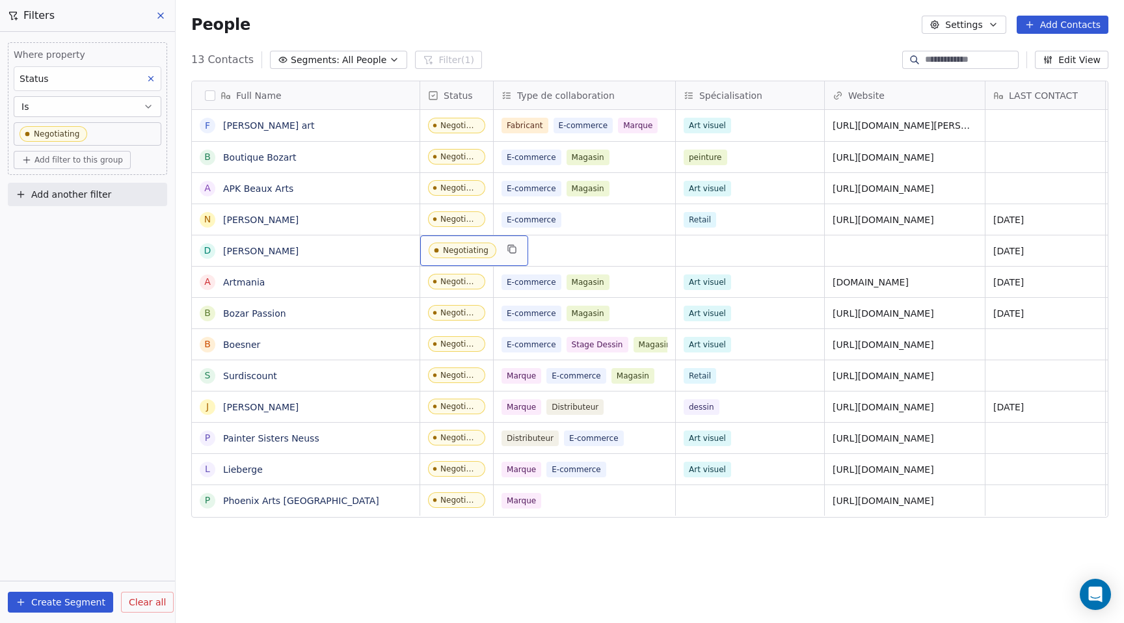
click at [470, 252] on div "Negotiating" at bounding box center [466, 250] width 46 height 9
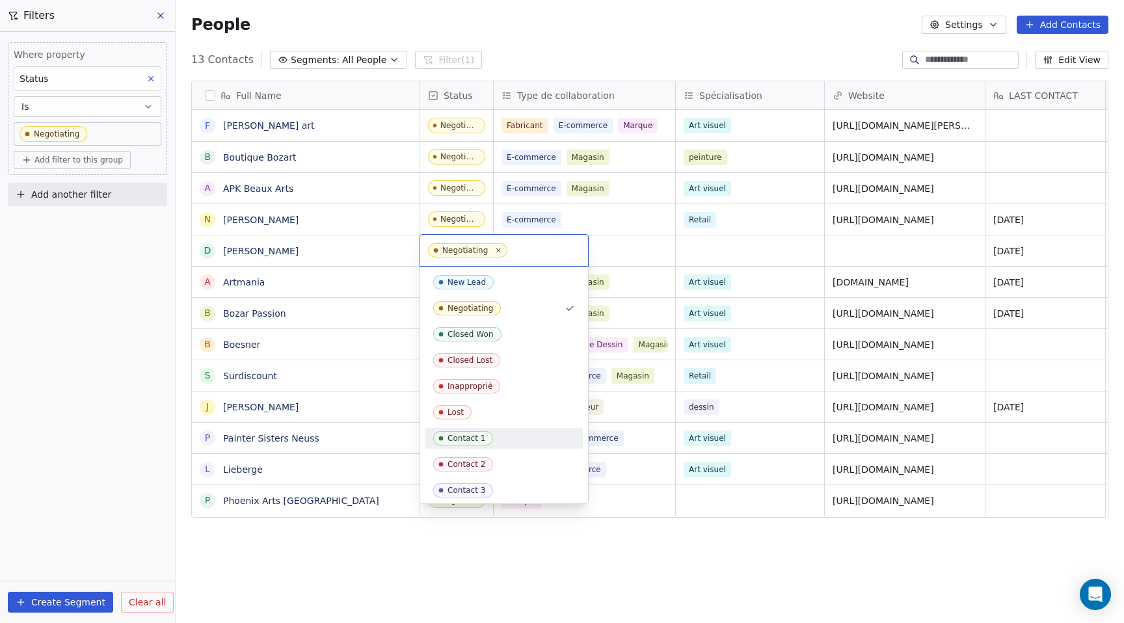
click at [476, 435] on div "Contact 1" at bounding box center [466, 438] width 38 height 9
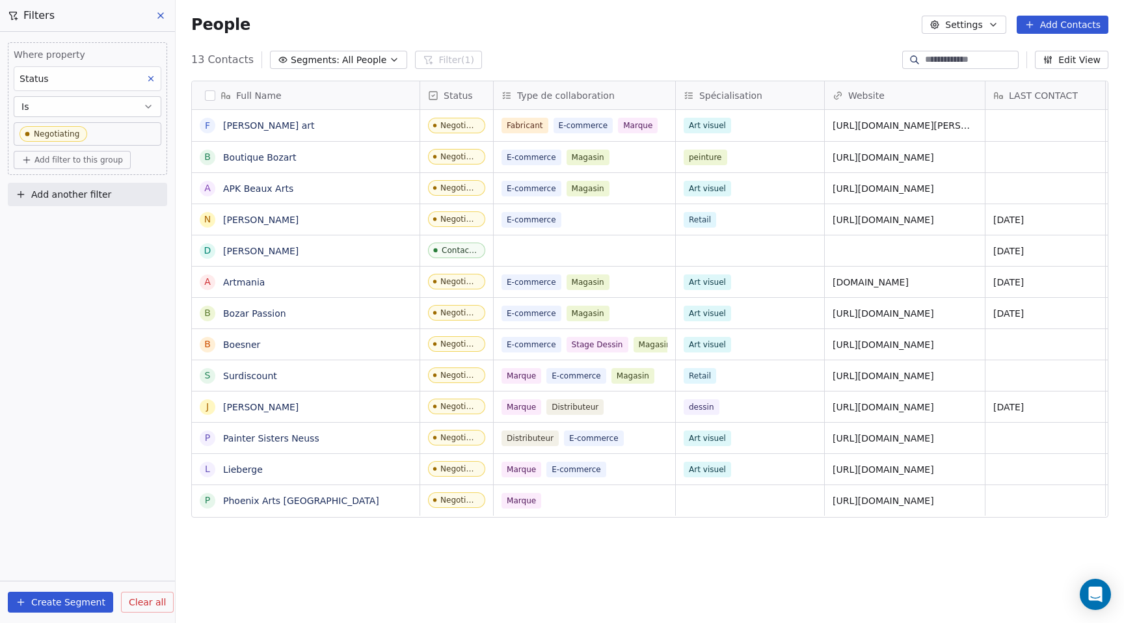
click at [389, 556] on div "Full Name F [PERSON_NAME] art B Boutique Bozart A APK Beaux Arts N [PERSON_NAME…" at bounding box center [650, 344] width 948 height 548
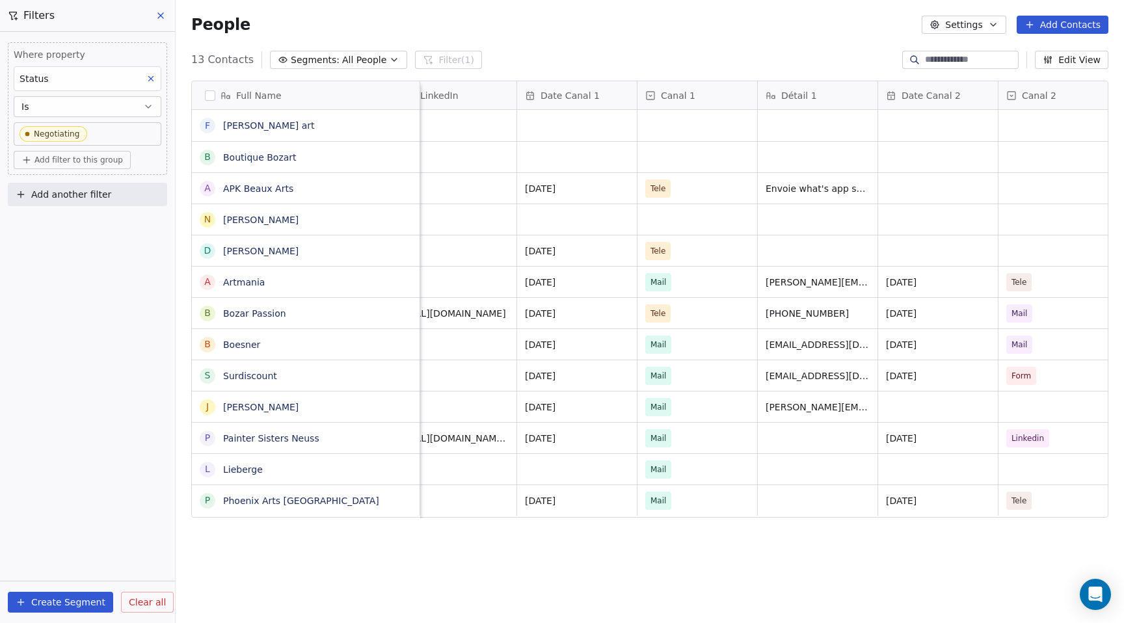
scroll to position [0, 3274]
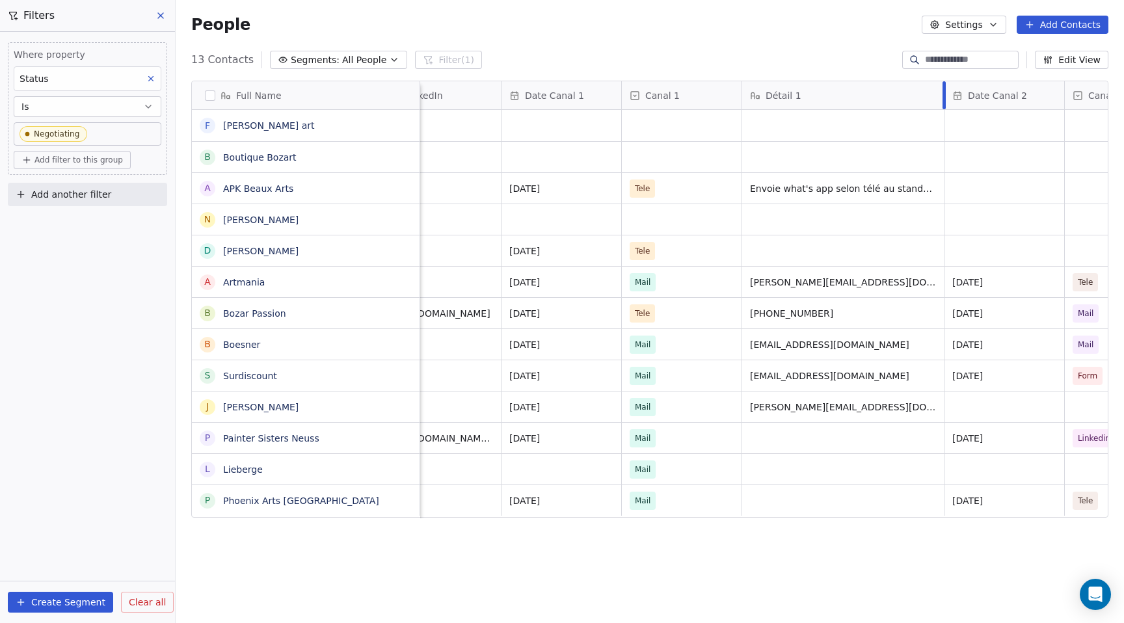
drag, startPoint x: 862, startPoint y: 96, endPoint x: 944, endPoint y: 94, distance: 82.0
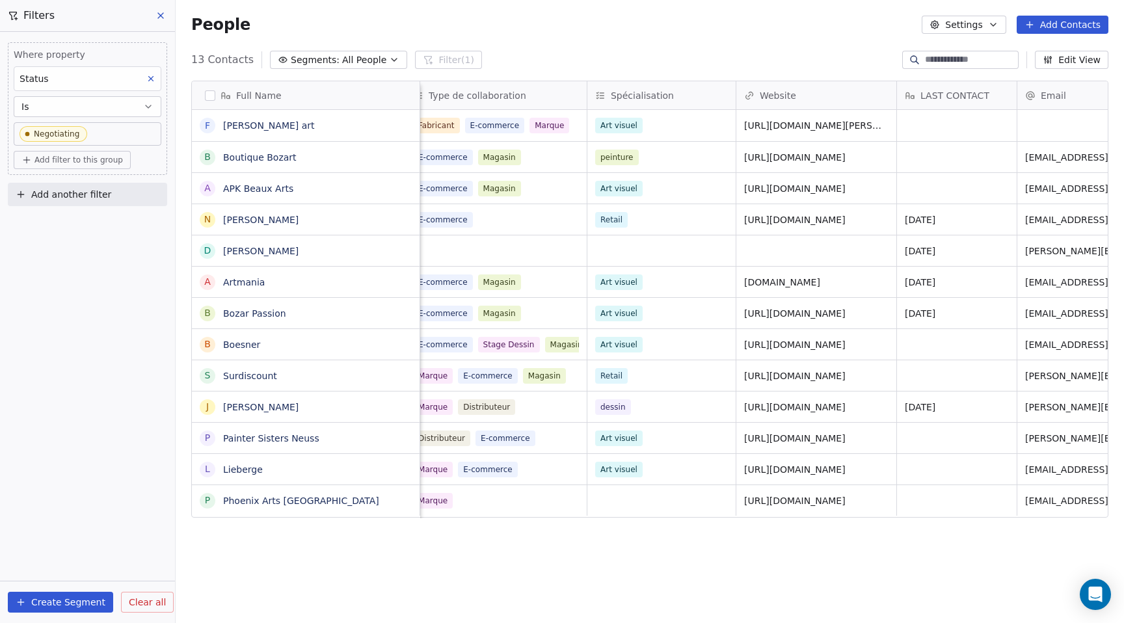
scroll to position [0, 0]
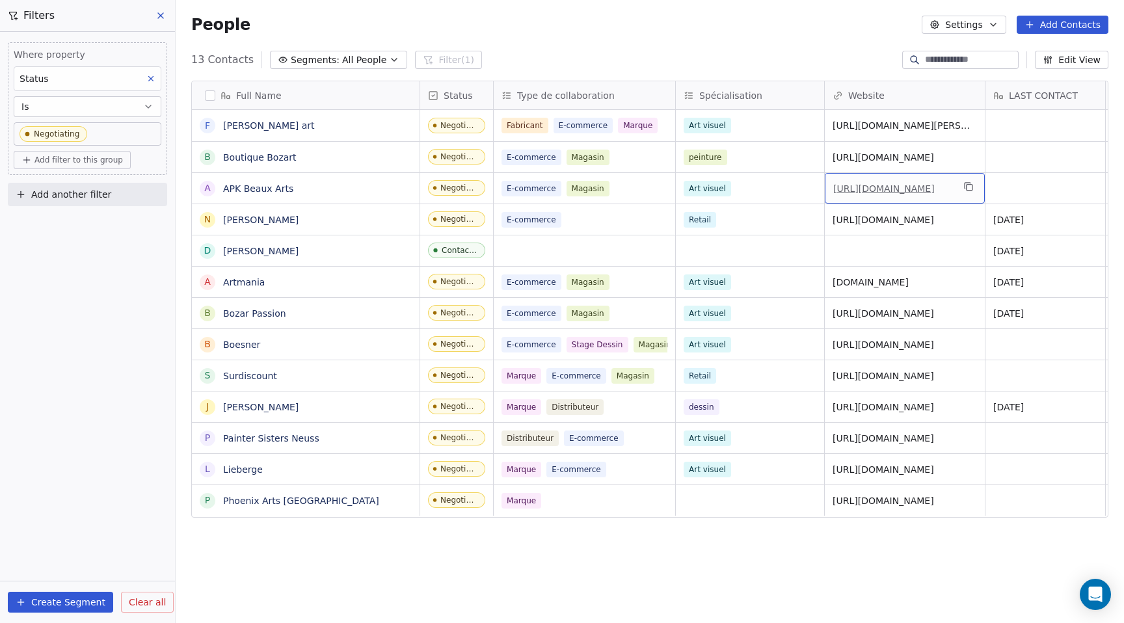
click at [888, 189] on link "[URL][DOMAIN_NAME]" at bounding box center [883, 188] width 101 height 10
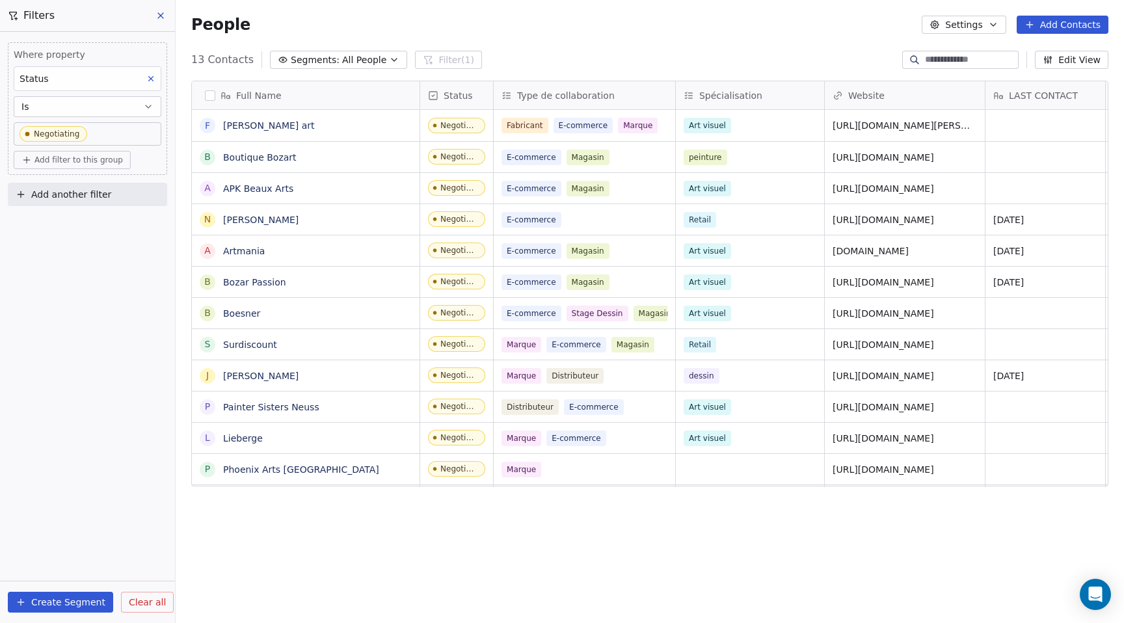
click at [120, 348] on div "Where property Status Is Negotiating Add filter to this group Add another filte…" at bounding box center [87, 327] width 175 height 591
click at [397, 544] on div "Full Name F [PERSON_NAME] art B Boutique Bozart A APK Beaux Arts N [PERSON_NAME…" at bounding box center [650, 344] width 948 height 548
click at [296, 529] on div "Full Name F [PERSON_NAME] art B Boutique Bozart A APK Beaux Arts N [PERSON_NAME…" at bounding box center [650, 344] width 948 height 548
click at [364, 64] on span "All People" at bounding box center [364, 60] width 44 height 14
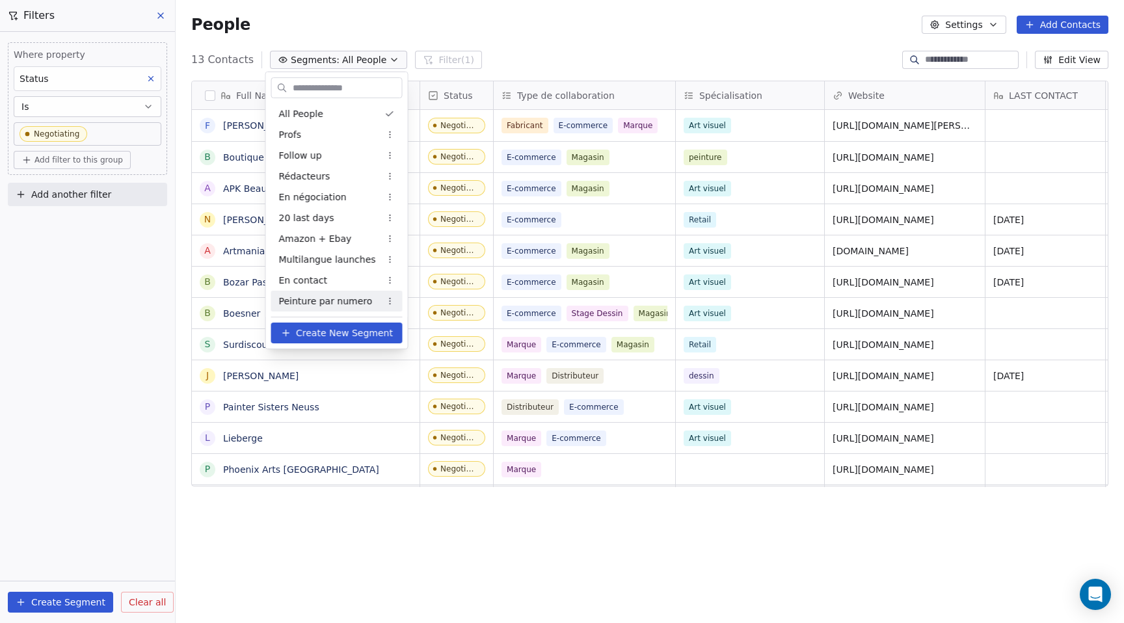
click at [332, 301] on span "Peinture par numero" at bounding box center [326, 302] width 94 height 14
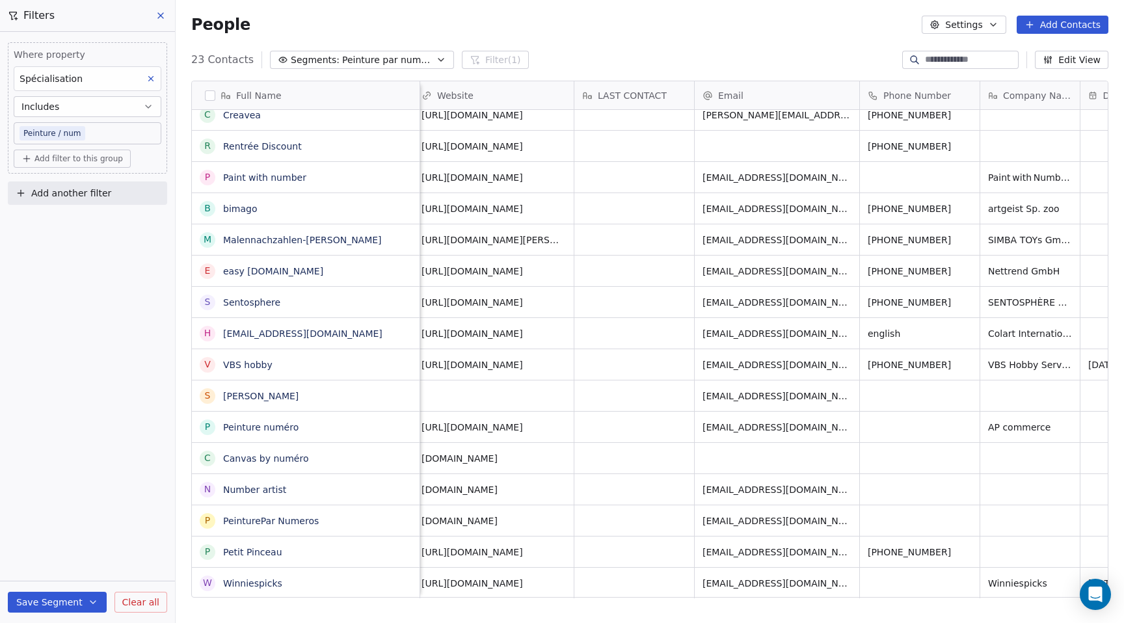
scroll to position [0, 371]
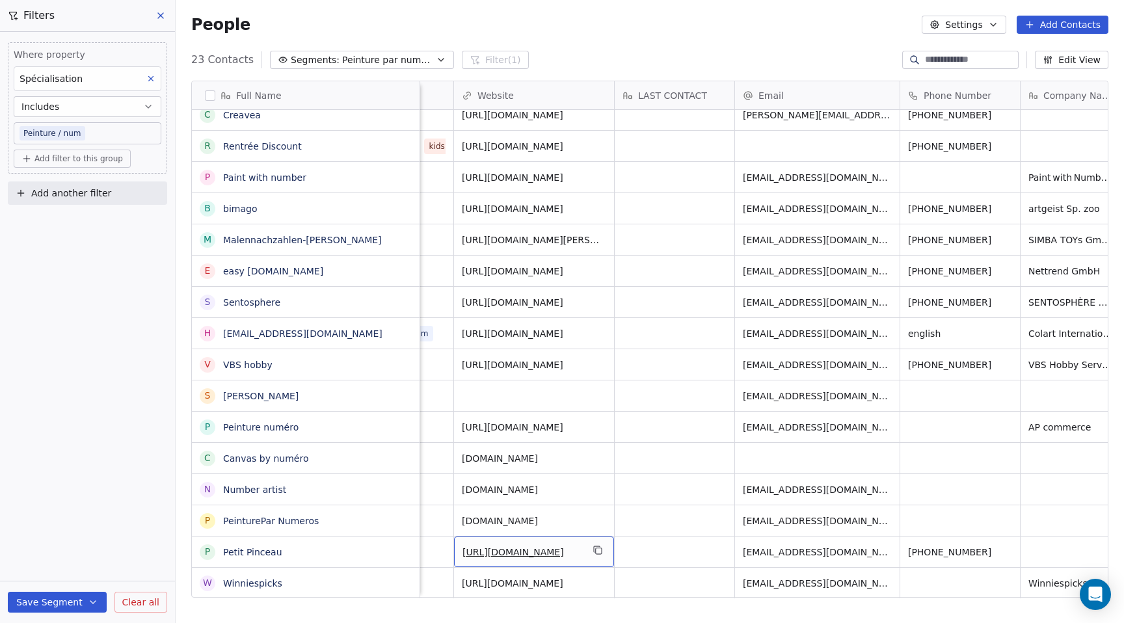
click at [525, 553] on link "[URL][DOMAIN_NAME]" at bounding box center [512, 552] width 101 height 10
